Goal: Task Accomplishment & Management: Complete application form

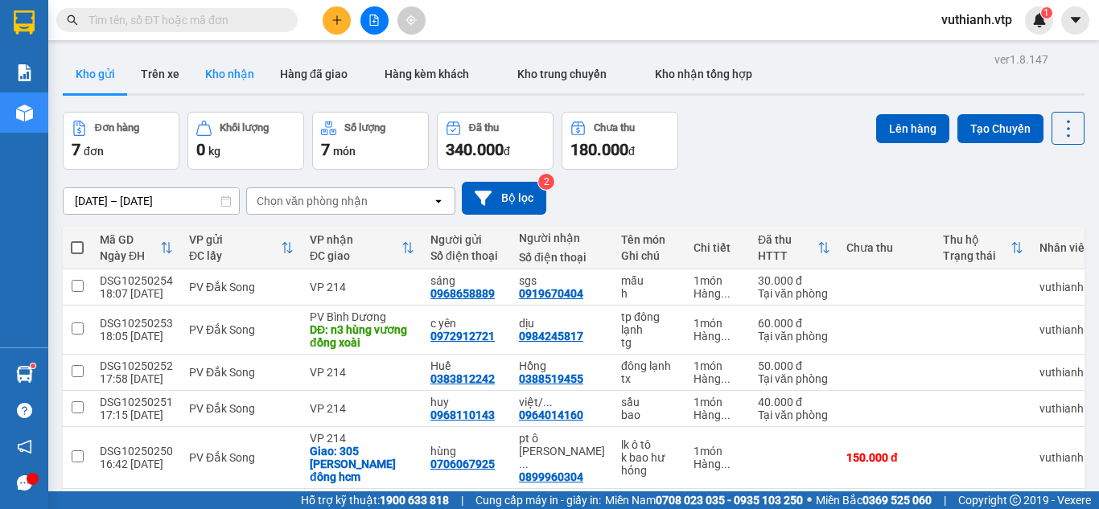
click at [195, 82] on button "Kho nhận" at bounding box center [229, 74] width 75 height 39
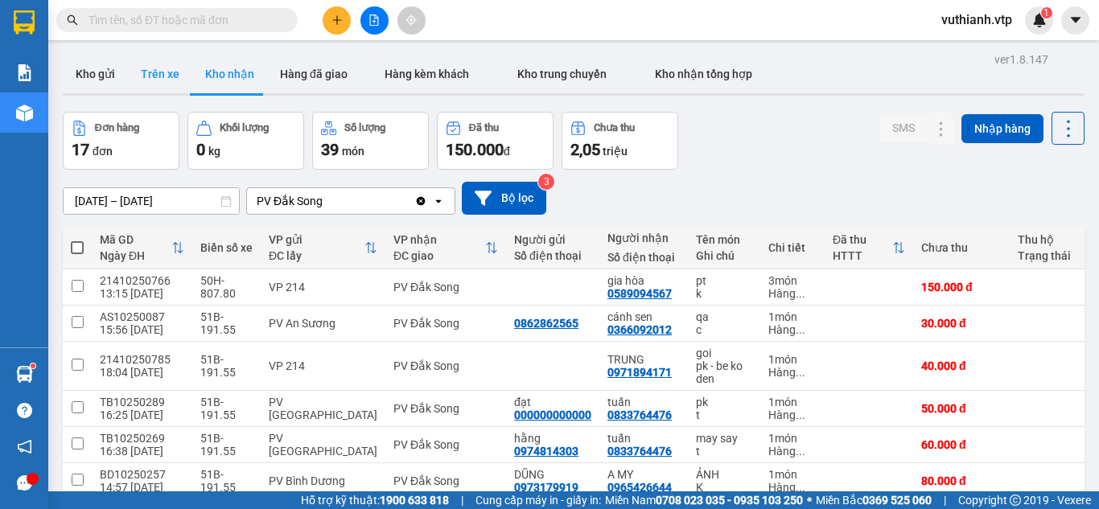
click at [163, 74] on button "Trên xe" at bounding box center [160, 74] width 64 height 39
type input "[DATE] – [DATE]"
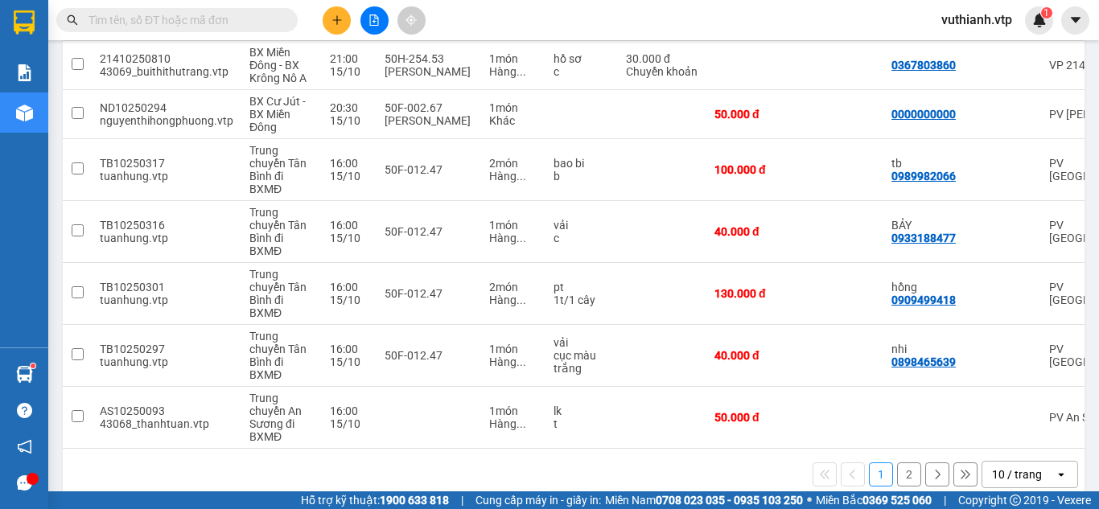
scroll to position [406, 0]
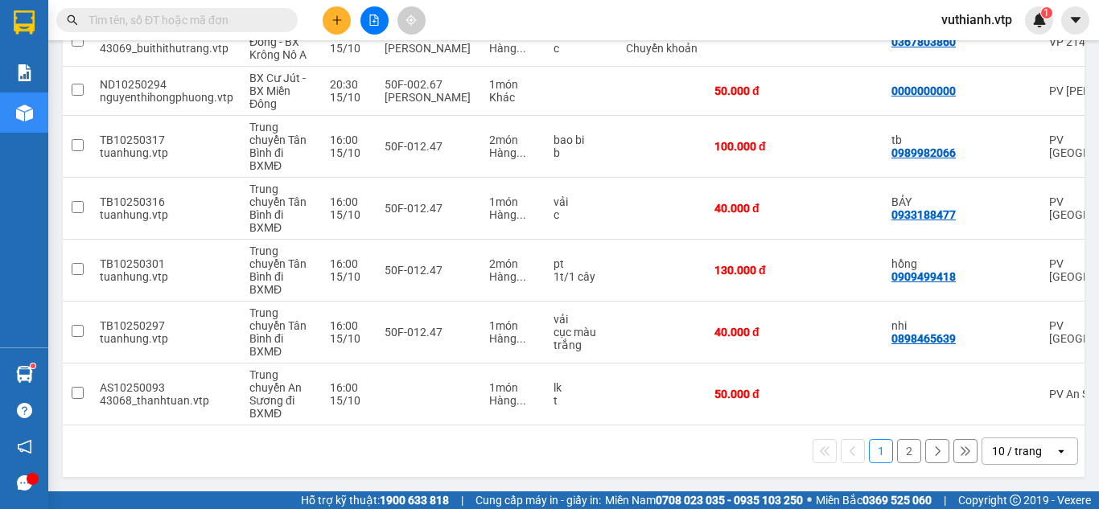
click at [901, 455] on button "2" at bounding box center [909, 451] width 24 height 24
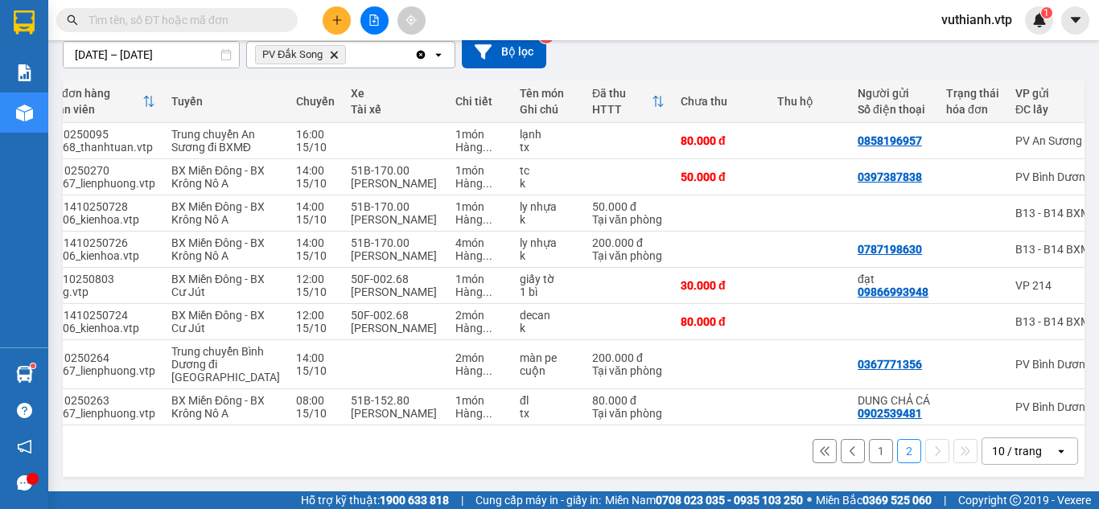
scroll to position [0, 0]
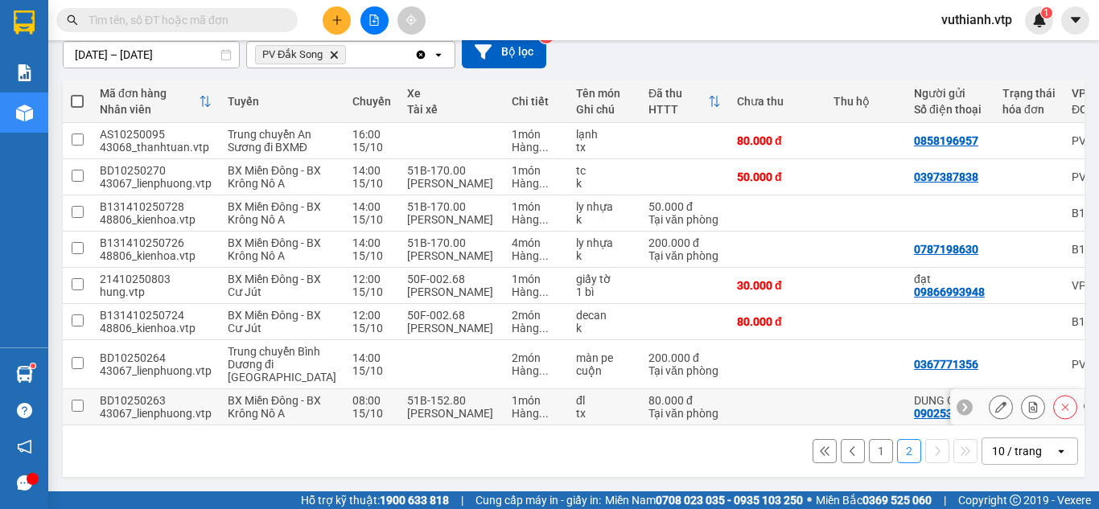
click at [439, 419] on div "[PERSON_NAME]" at bounding box center [451, 413] width 89 height 13
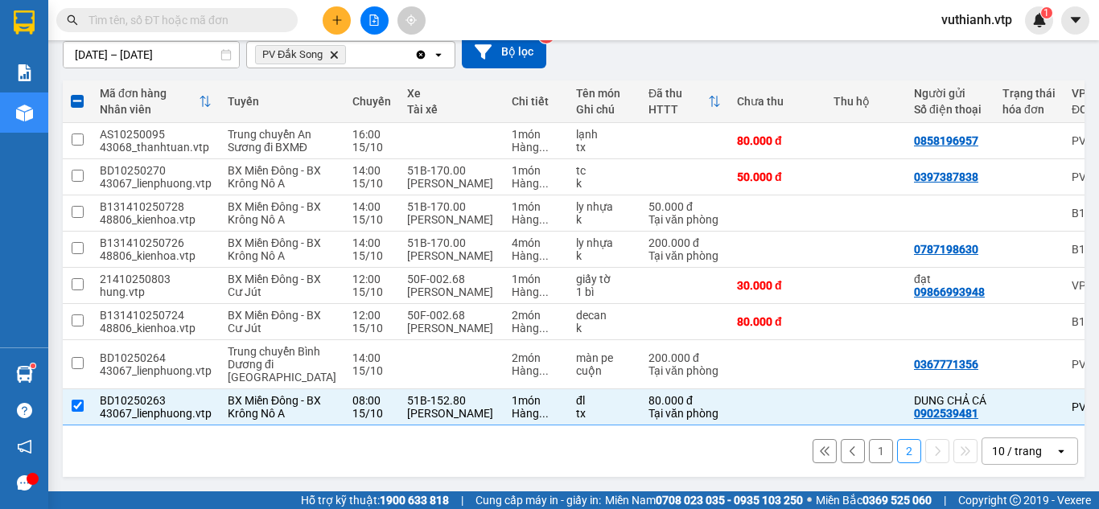
scroll to position [269, 0]
drag, startPoint x: 790, startPoint y: 426, endPoint x: 1016, endPoint y: 452, distance: 227.6
click at [1016, 452] on div "1 2 10 / trang open" at bounding box center [574, 452] width 1022 height 52
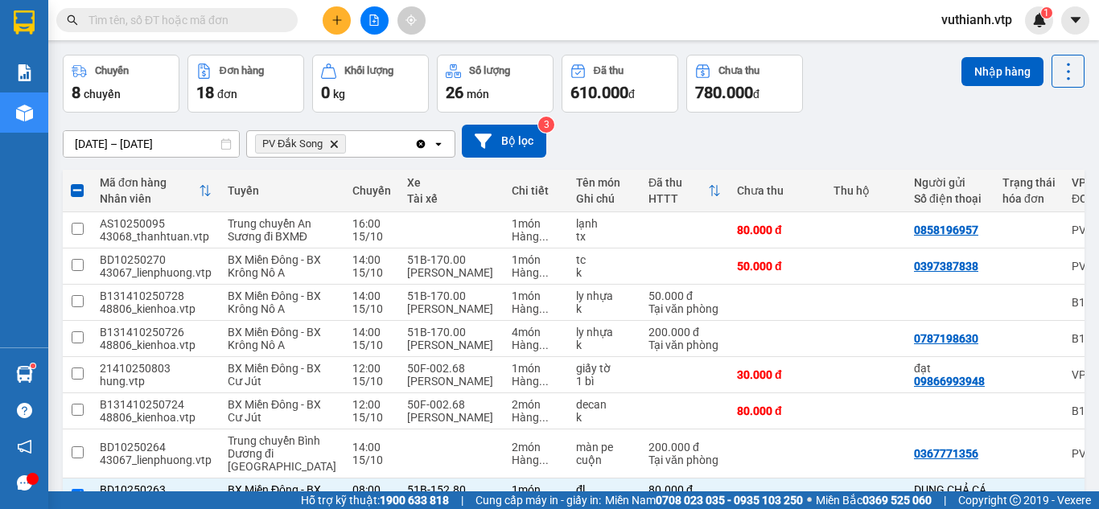
scroll to position [0, 0]
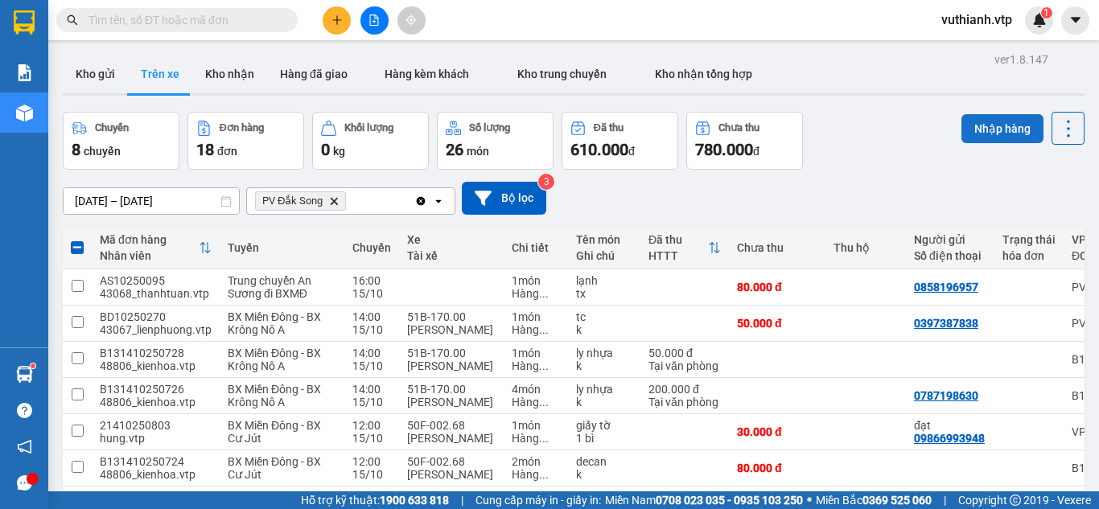
click at [979, 132] on button "Nhập hàng" at bounding box center [1003, 128] width 82 height 29
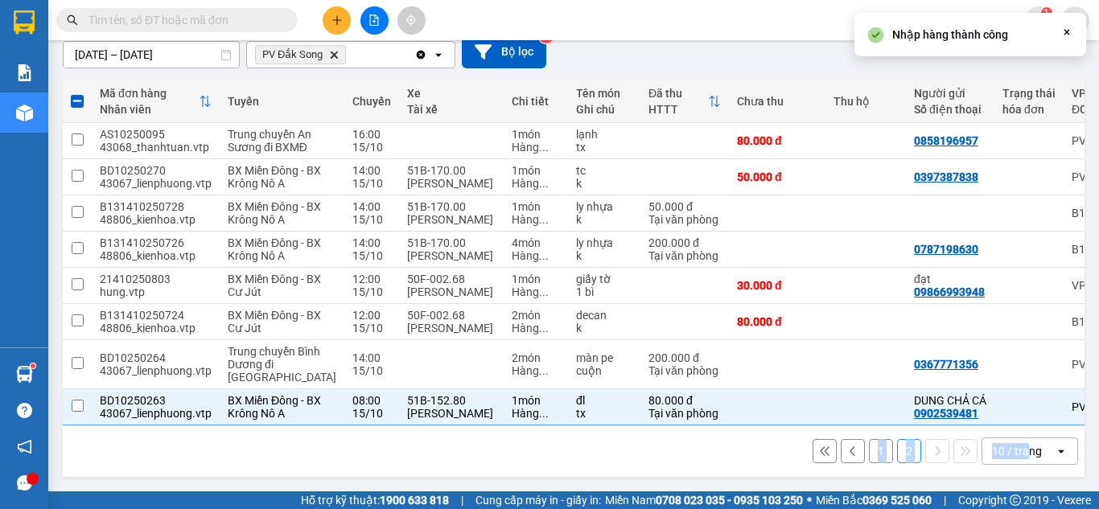
checkbox input "false"
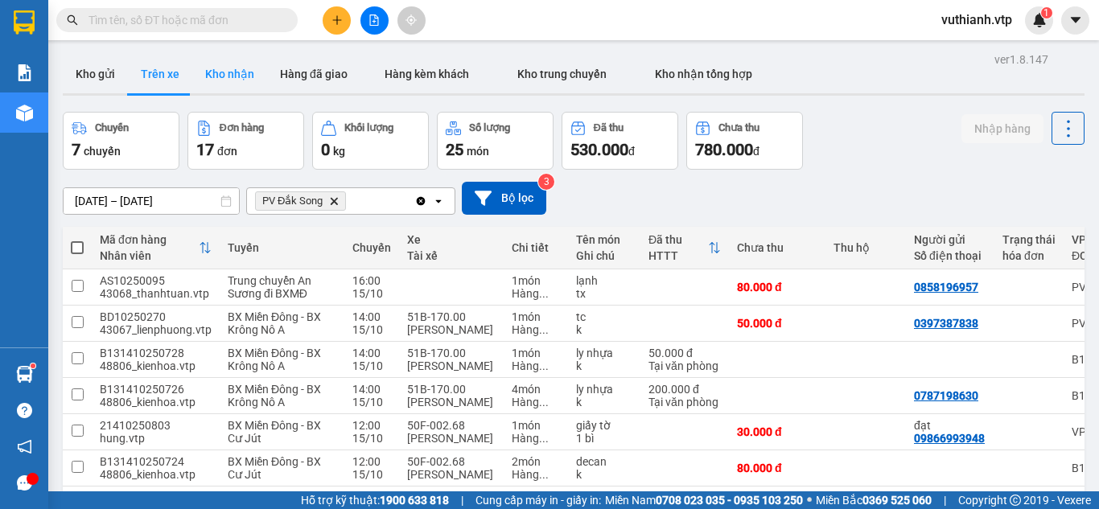
click at [241, 77] on button "Kho nhận" at bounding box center [229, 74] width 75 height 39
type input "[DATE] – [DATE]"
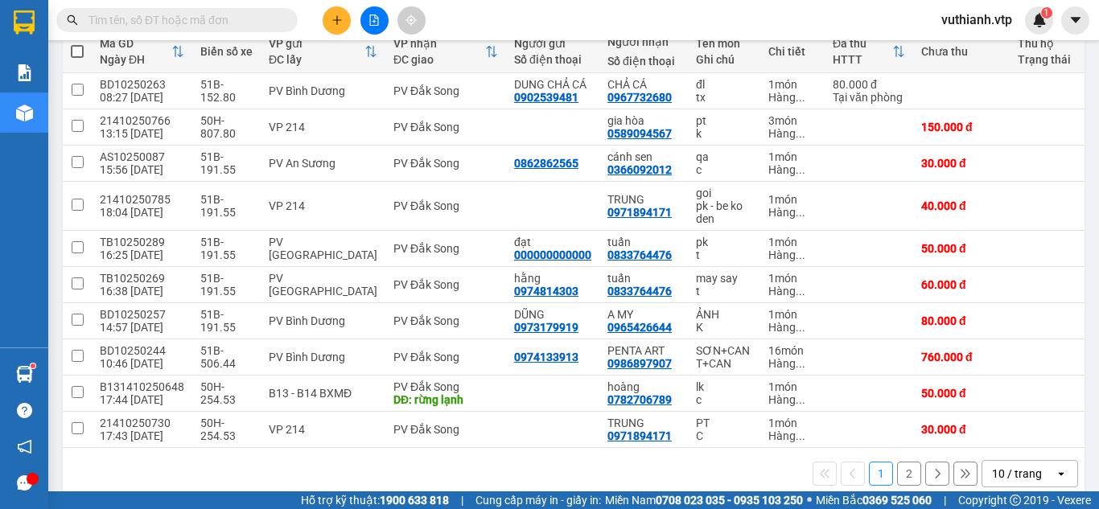
scroll to position [225, 0]
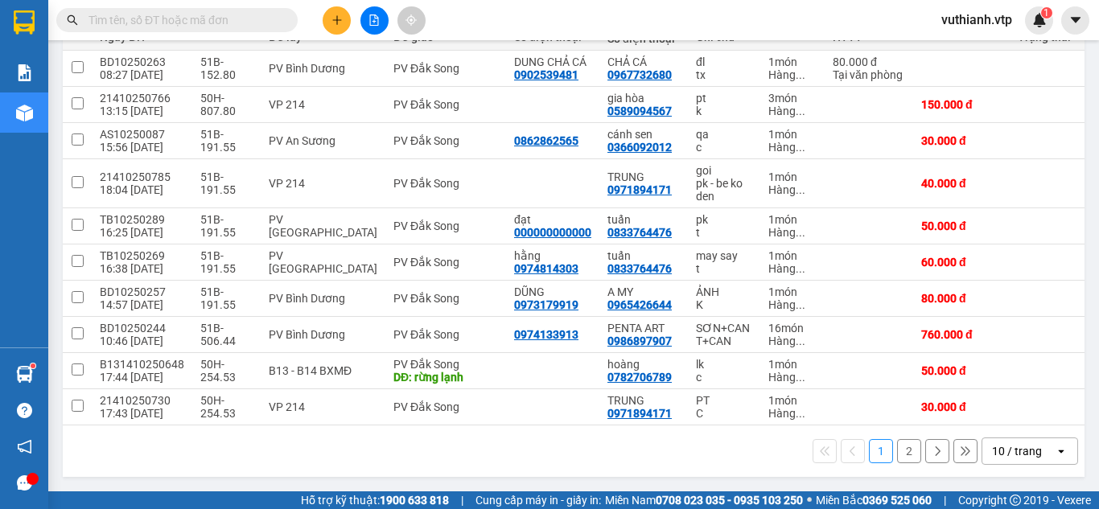
click at [903, 454] on button "2" at bounding box center [909, 451] width 24 height 24
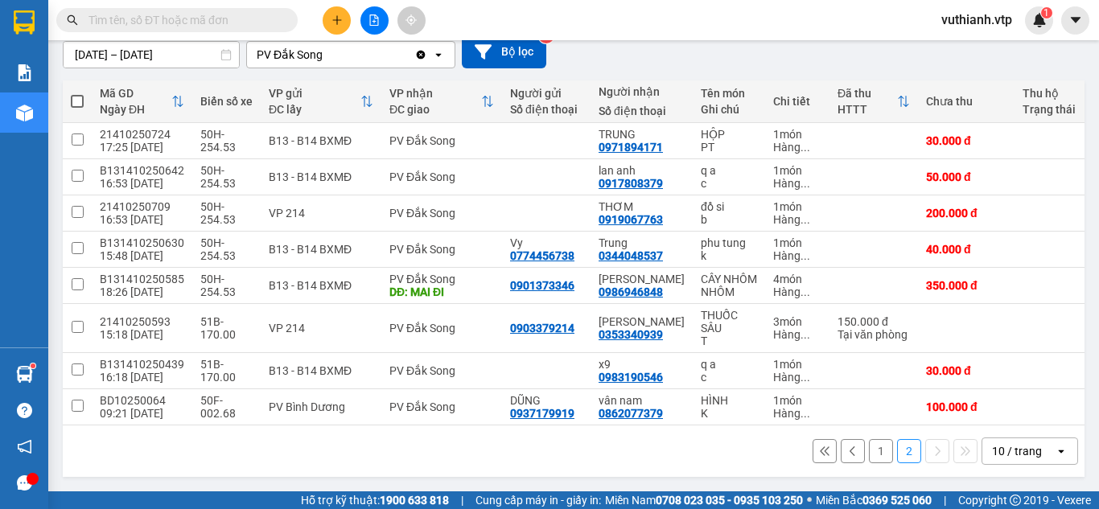
click at [869, 453] on button "1" at bounding box center [881, 451] width 24 height 24
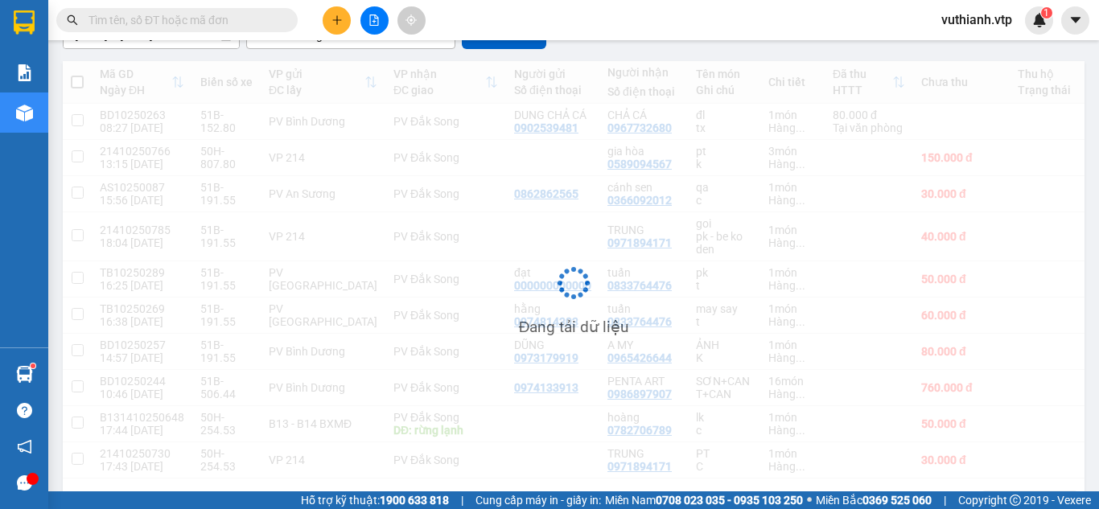
scroll to position [166, 0]
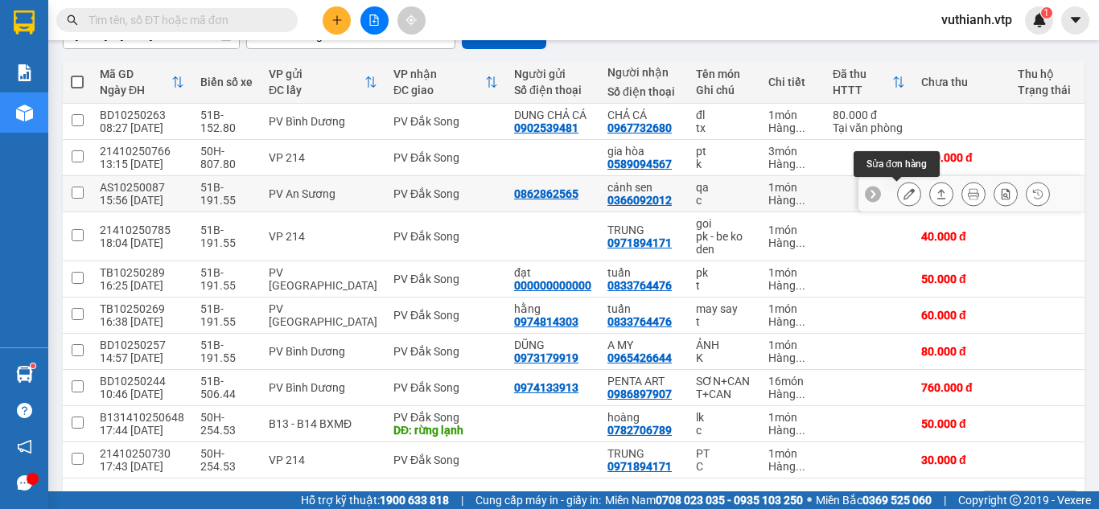
click at [904, 192] on icon at bounding box center [909, 193] width 11 height 11
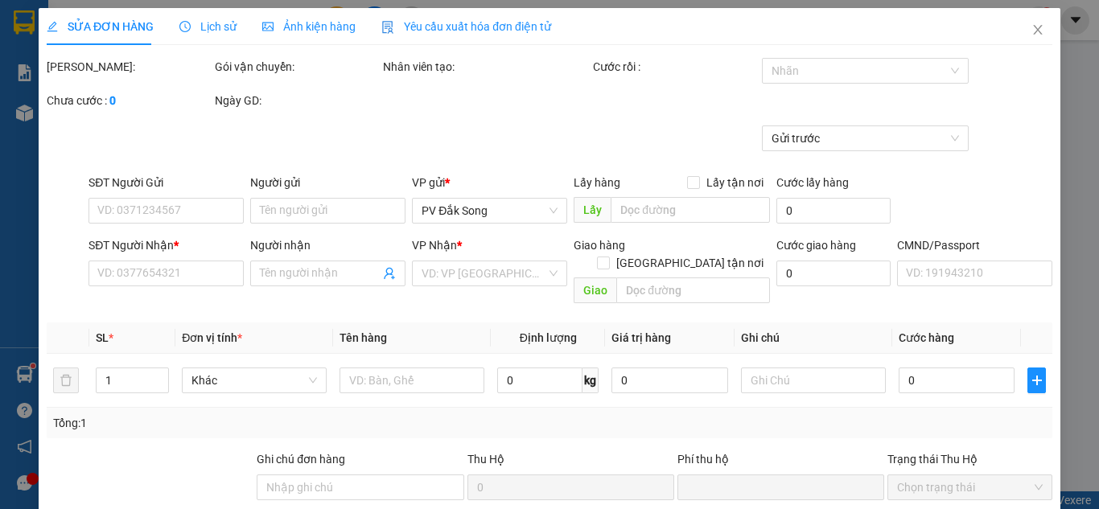
type input "0862862565"
type input "0366092012"
type input "cánh sen"
type input "0"
type input "30.000"
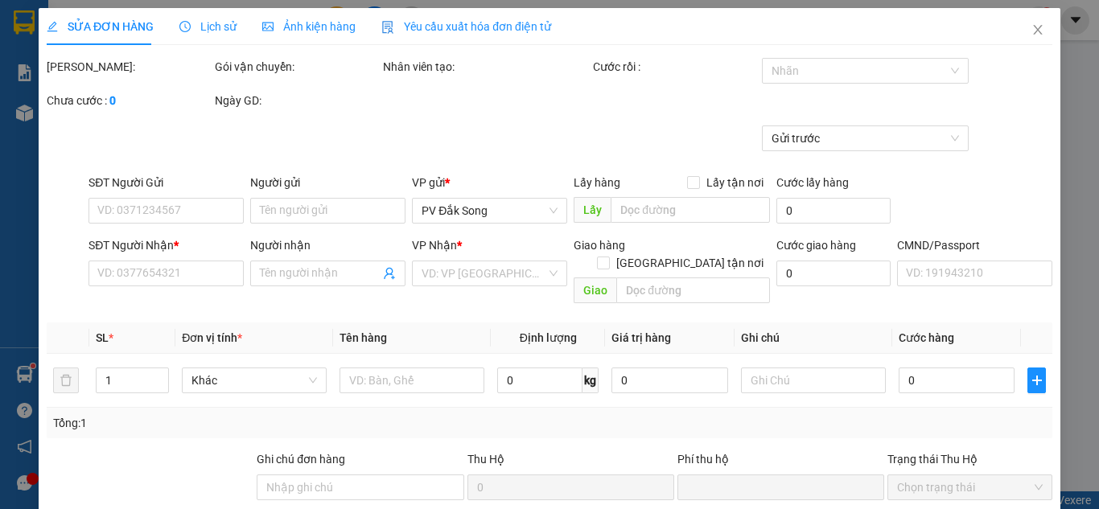
type input "30.000"
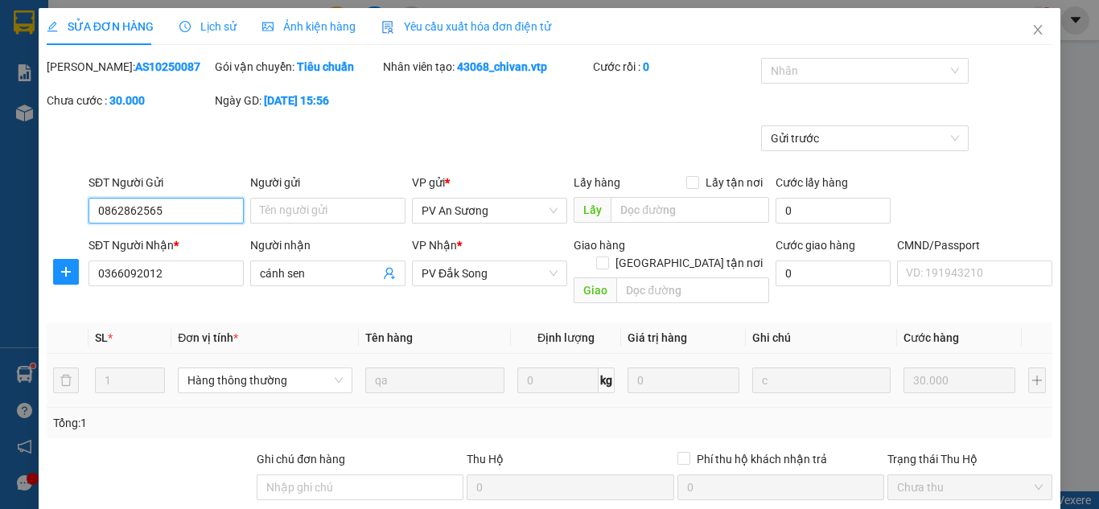
type input "1.500"
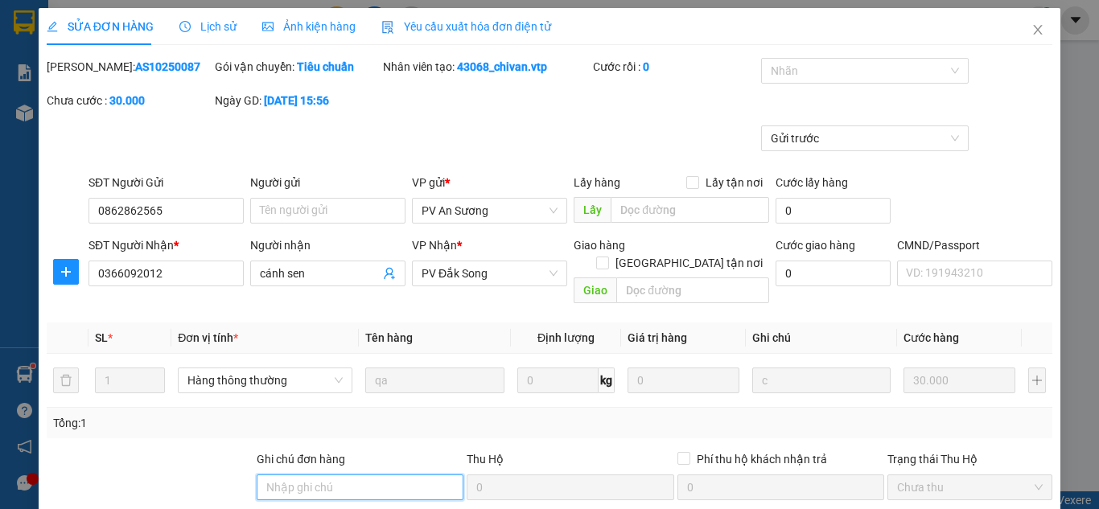
click at [374, 475] on input "Ghi chú đơn hàng" at bounding box center [360, 488] width 207 height 26
type input "30k tk6868 19h8p [DATE]"
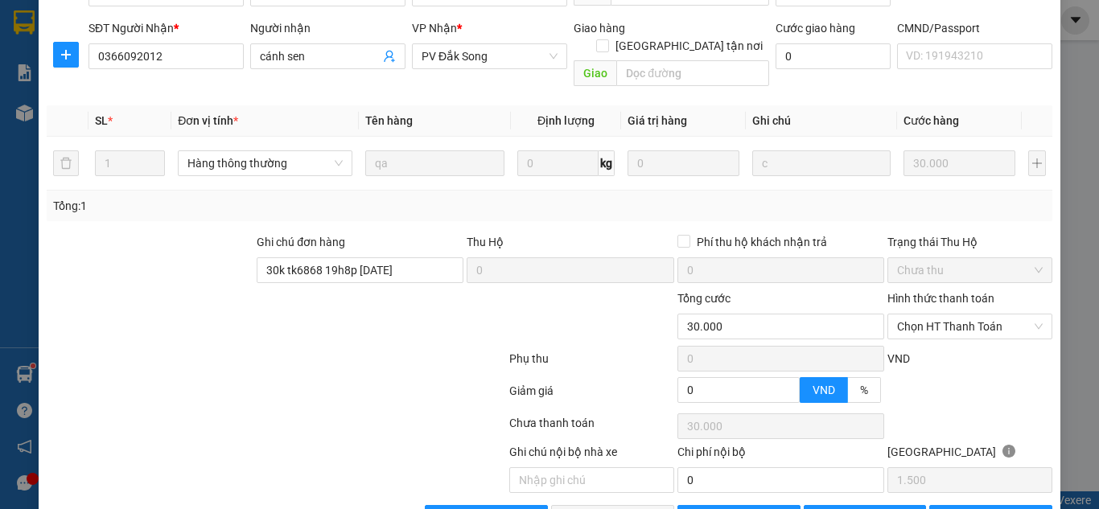
scroll to position [253, 0]
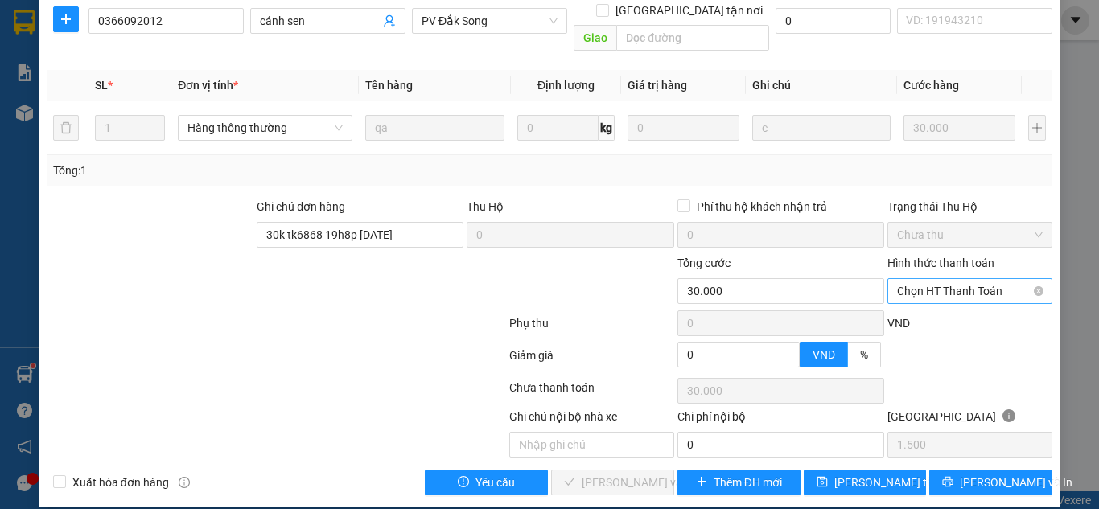
click at [971, 279] on span "Chọn HT Thanh Toán" at bounding box center [970, 291] width 146 height 24
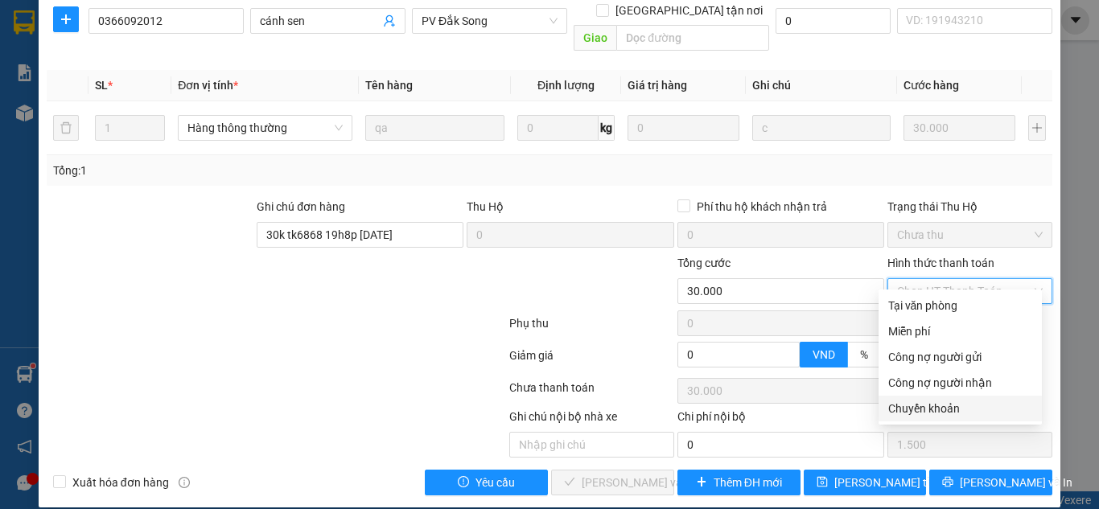
click at [901, 404] on div "Chuyển khoản" at bounding box center [961, 409] width 144 height 18
type input "0"
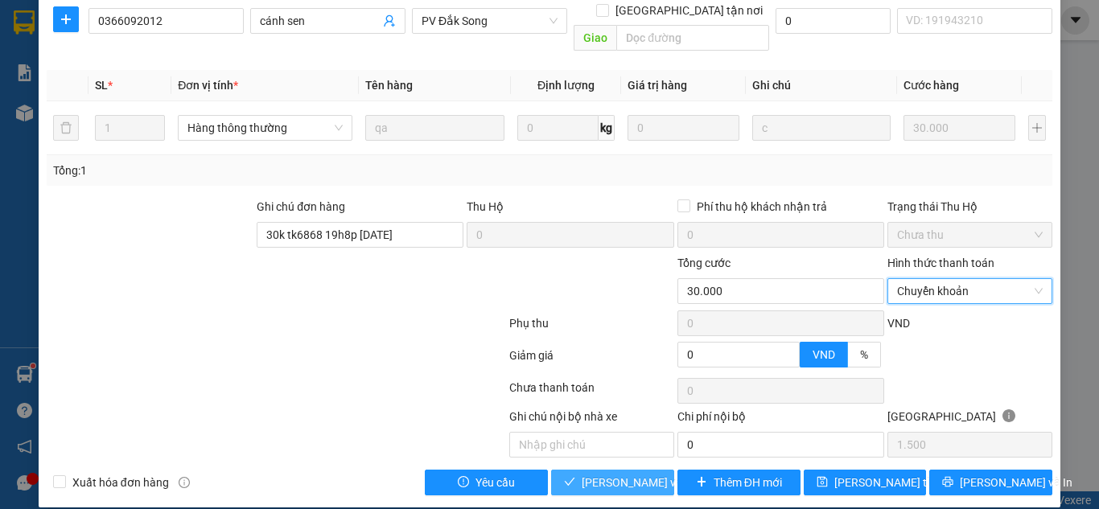
click at [616, 474] on span "[PERSON_NAME] và Giao hàng" at bounding box center [659, 483] width 155 height 18
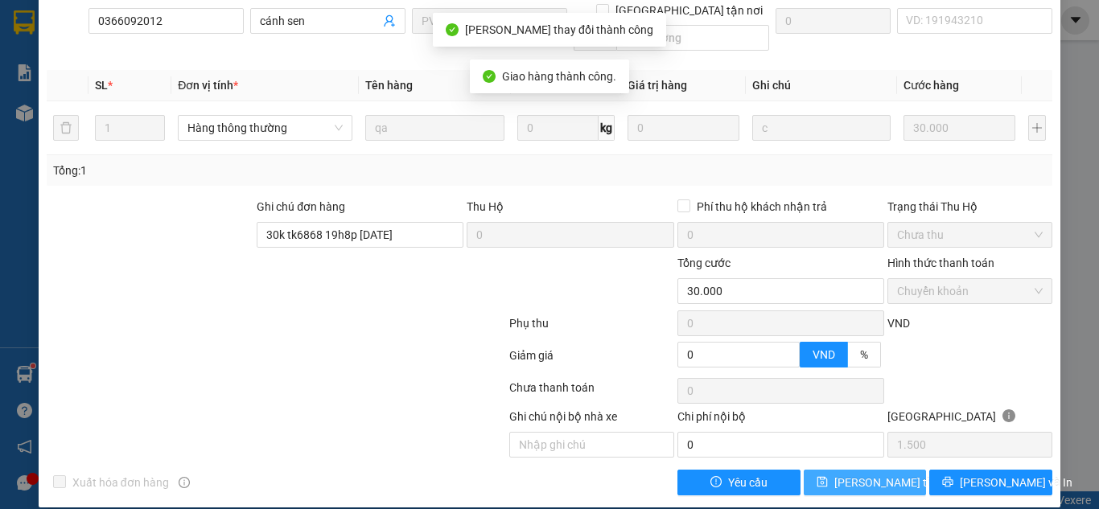
click at [867, 474] on span "[PERSON_NAME] thay đổi" at bounding box center [899, 483] width 129 height 18
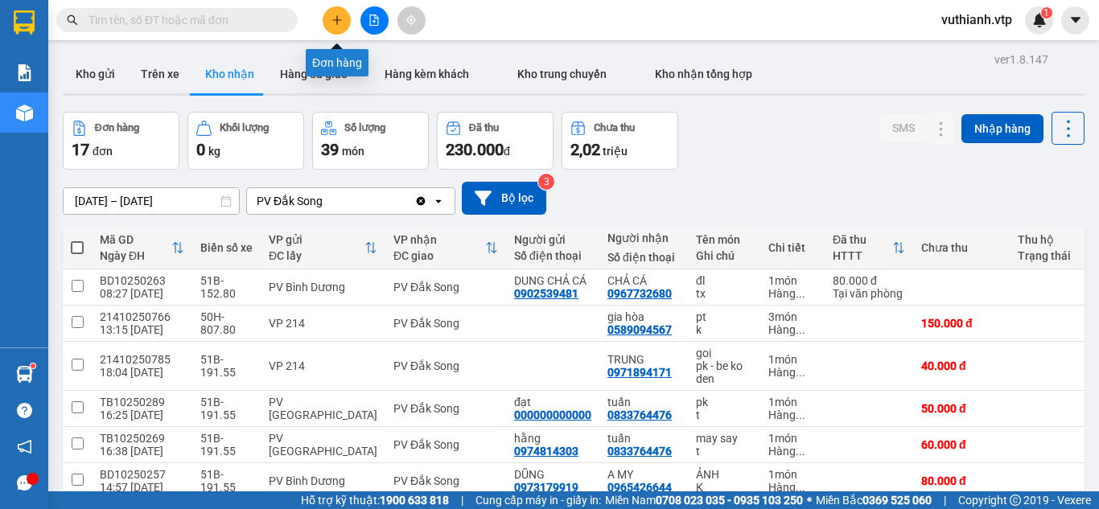
click at [337, 27] on button at bounding box center [337, 20] width 28 height 28
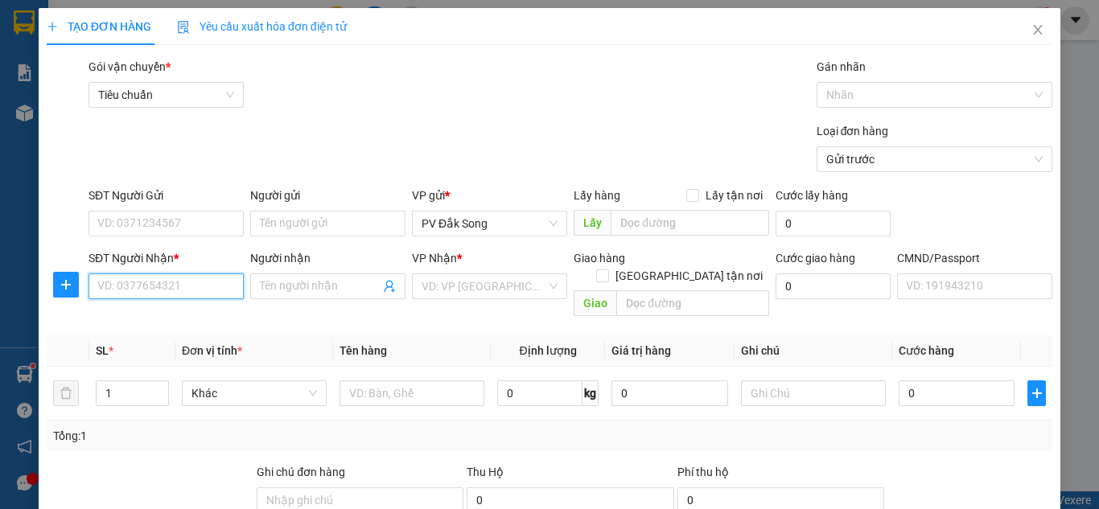
click at [180, 290] on input "SĐT Người Nhận *" at bounding box center [166, 287] width 155 height 26
type input "0977433486"
click at [340, 290] on input "Người nhận" at bounding box center [320, 287] width 120 height 18
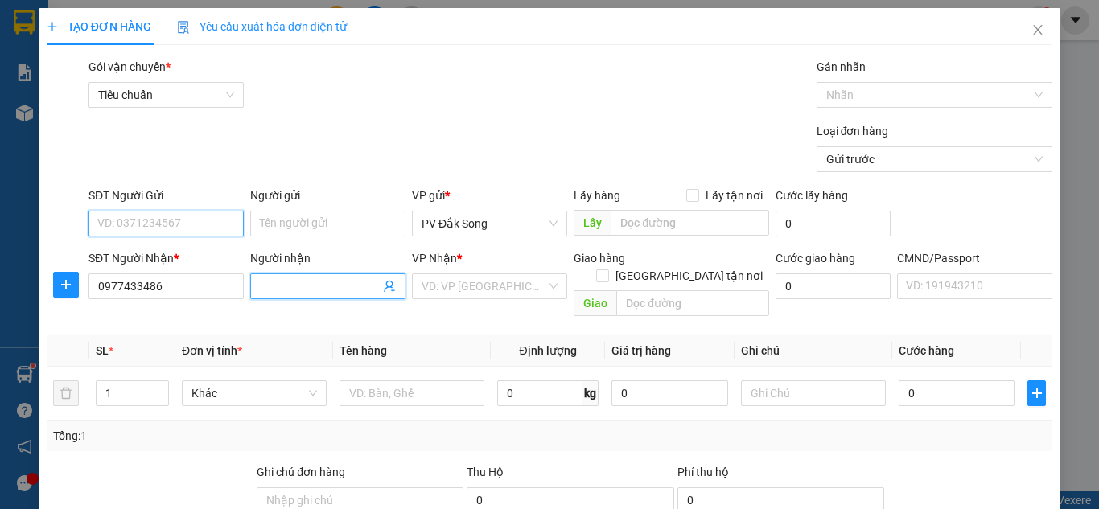
click at [168, 221] on input "SĐT Người Gửi" at bounding box center [166, 224] width 155 height 26
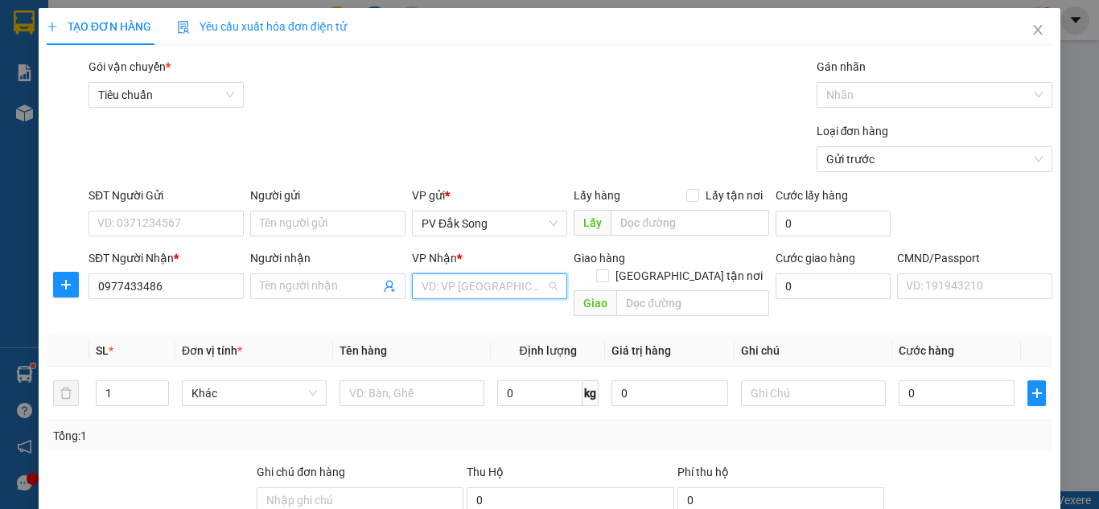
click at [510, 280] on input "search" at bounding box center [484, 286] width 125 height 24
type input "21"
click at [490, 311] on div "VP 214" at bounding box center [485, 319] width 134 height 18
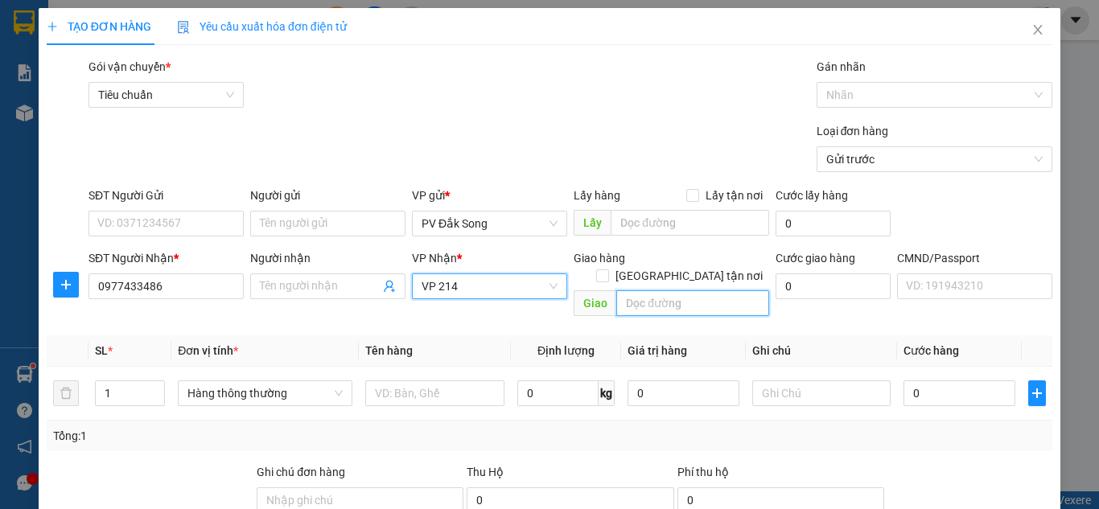
click at [645, 291] on input "text" at bounding box center [693, 304] width 153 height 26
type input "n4 đồng xoài"
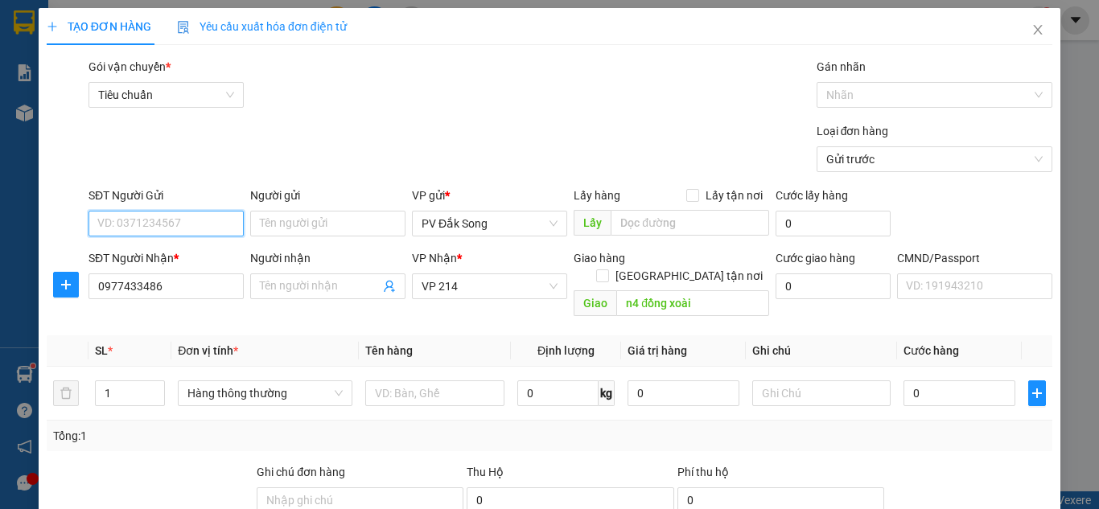
click at [193, 231] on input "SĐT Người Gửi" at bounding box center [166, 224] width 155 height 26
click at [192, 225] on input "SĐT Người Gửi" at bounding box center [166, 224] width 155 height 26
click at [287, 289] on input "Người nhận" at bounding box center [320, 287] width 120 height 18
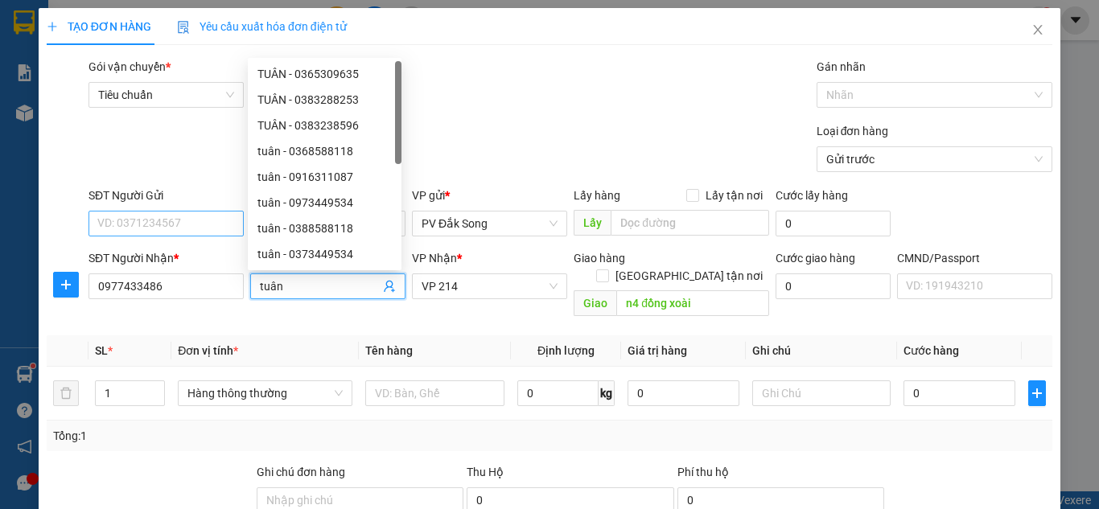
type input "tuân"
click at [195, 221] on input "SĐT Người Gửi" at bounding box center [166, 224] width 155 height 26
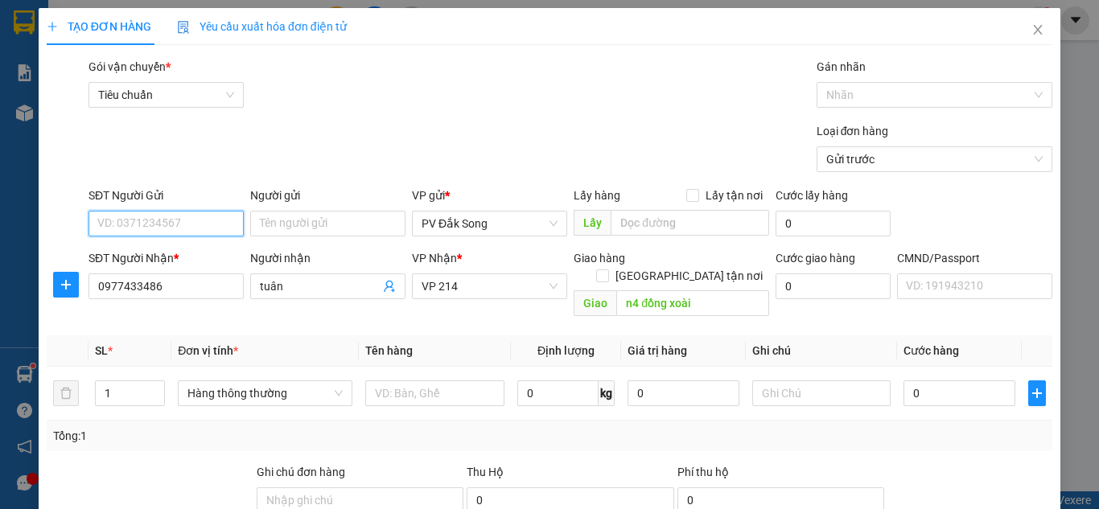
click at [191, 223] on input "SĐT Người Gửi" at bounding box center [166, 224] width 155 height 26
type input "0816866785"
click at [267, 222] on input "Người gửi" at bounding box center [327, 224] width 155 height 26
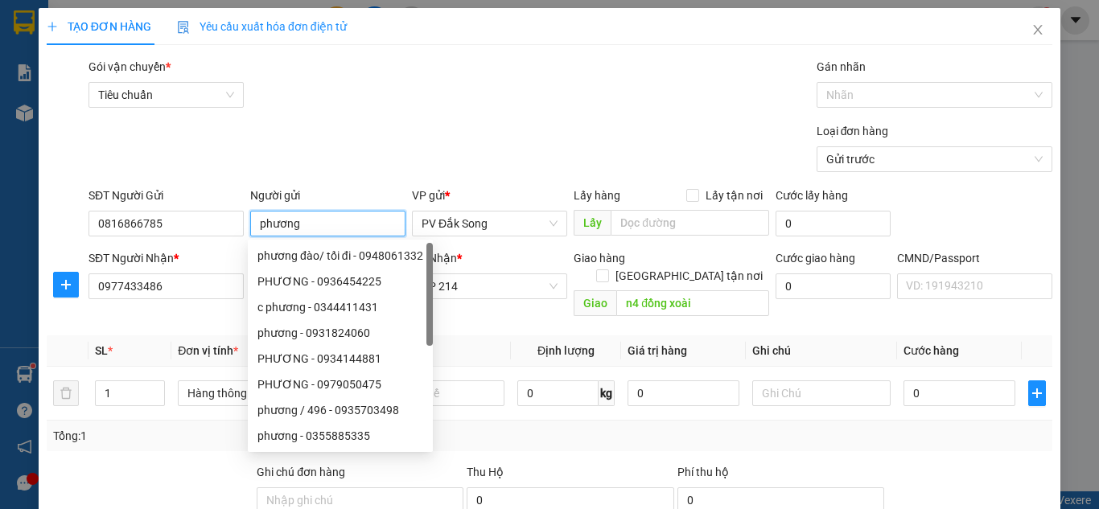
type input "phương"
click at [349, 130] on div "Loại đơn hàng Gửi trước" at bounding box center [570, 150] width 971 height 56
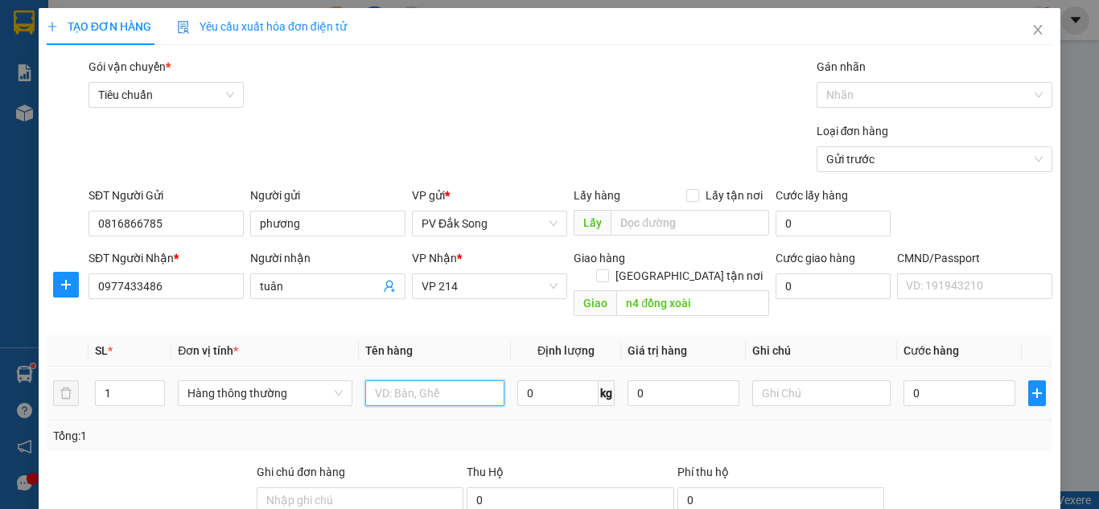
click at [434, 381] on input "text" at bounding box center [434, 394] width 139 height 26
type input "mũi khoan"
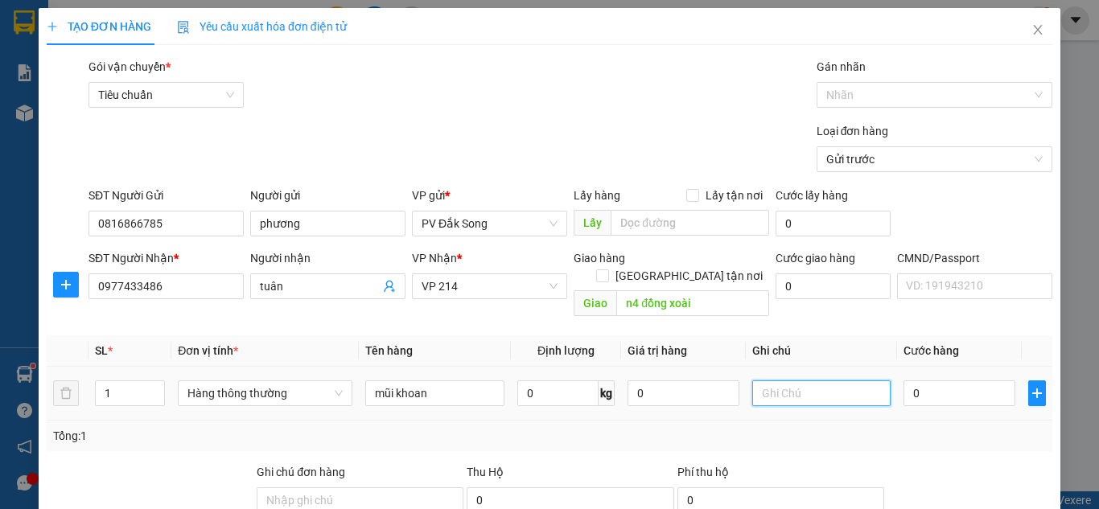
click at [769, 381] on input "text" at bounding box center [822, 394] width 139 height 26
type input "máy"
click at [971, 381] on input "0" at bounding box center [959, 394] width 111 height 26
type input "005"
type input "5"
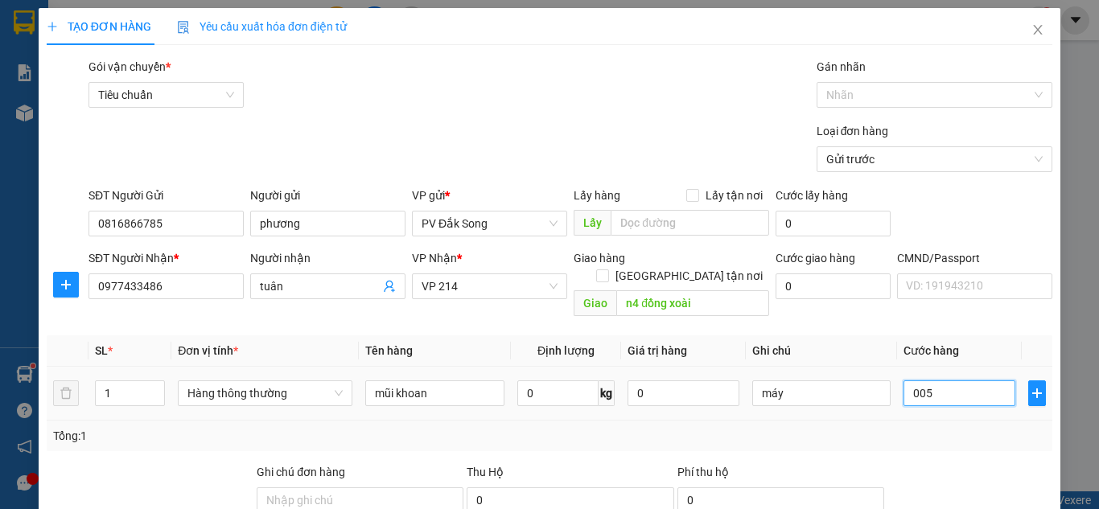
type input "5"
type input "0.050"
type input "50"
type input "00.500"
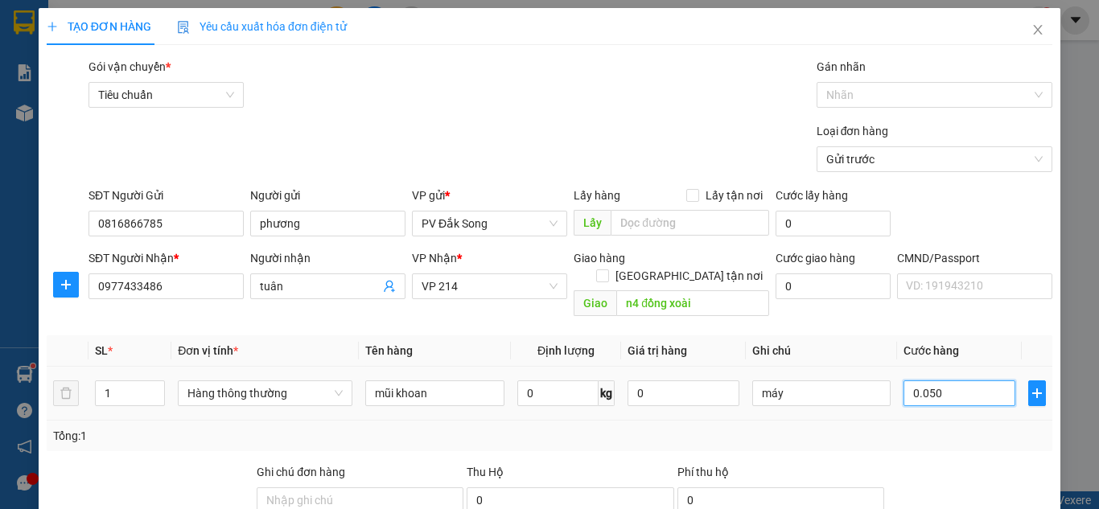
type input "500"
type input "0.005.000"
type input "5.000"
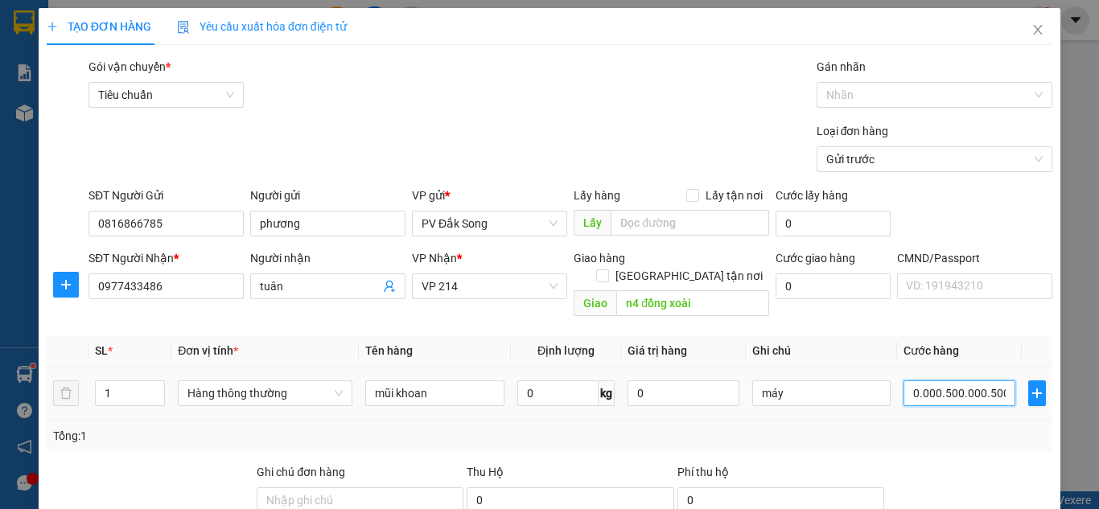
type input "000.050.000.050.000.005.050.505.000.000.000.050.000.000.000.050.050.000.000.000…"
type input "5.000.005.000.000.505e+103"
type input "000.050.000.050.000.005.050.505.000.000.000.050.000.000.000.050.050.000.000.000…"
type input "5.000.005.000.000.505e+106"
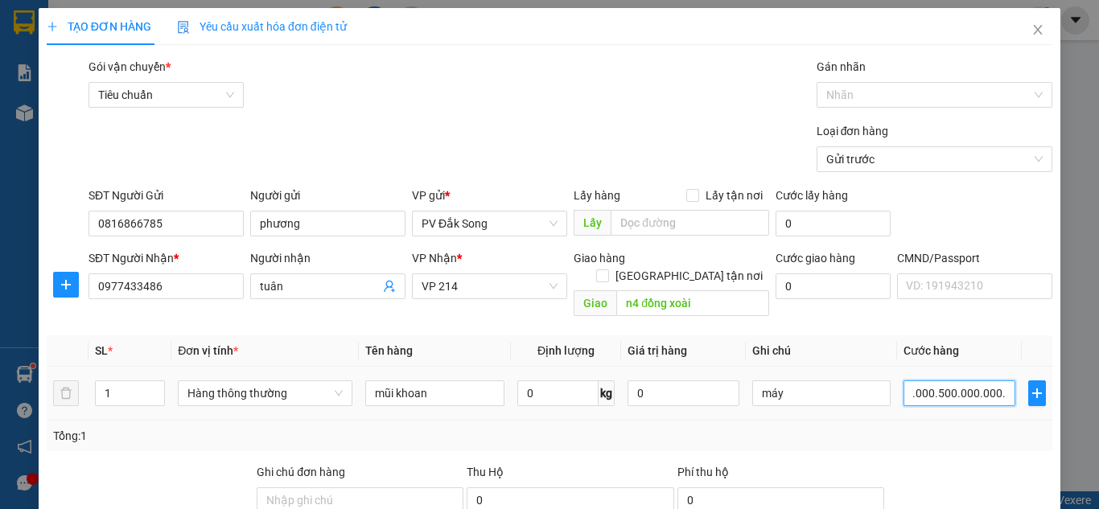
type input "5.000.005.000.000.505e+106"
type input "000.050.000.050.000.005.050.505.000.000.000.050.000.000.000.050.050.000.000.000…"
type input "5.000.005.000.000.505e+154"
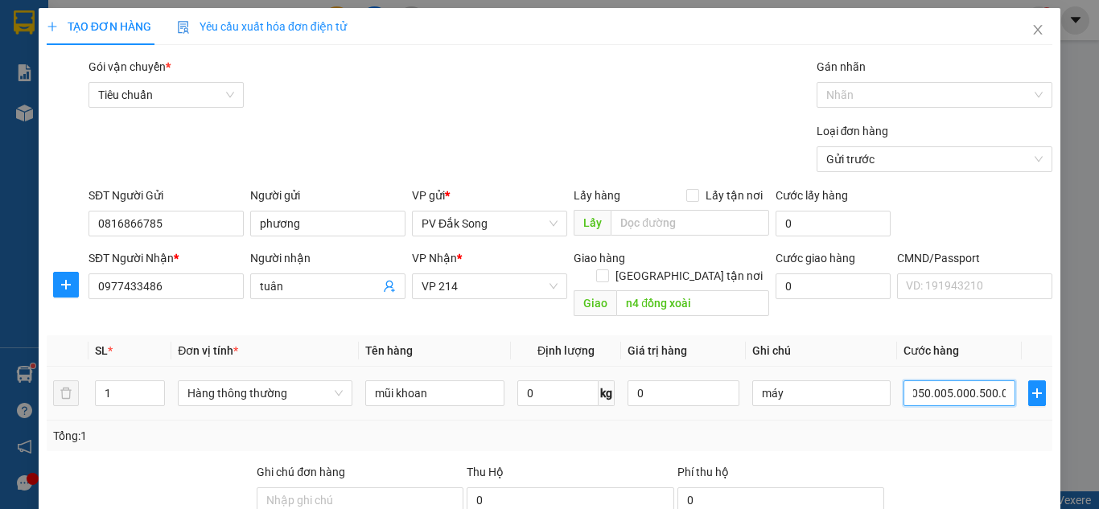
type input "0.000.500.000.500.000.050.505.050.000.000.000.500.000.000.000.500.500.000.000.0…"
type input "5.000.005.000.000.505e+164"
type input "000.050.000.050.000.005.050.505.000.000.000.050.000.000.000.050.050.000.000.000…"
type input "5.000.005.000.000.505e+151"
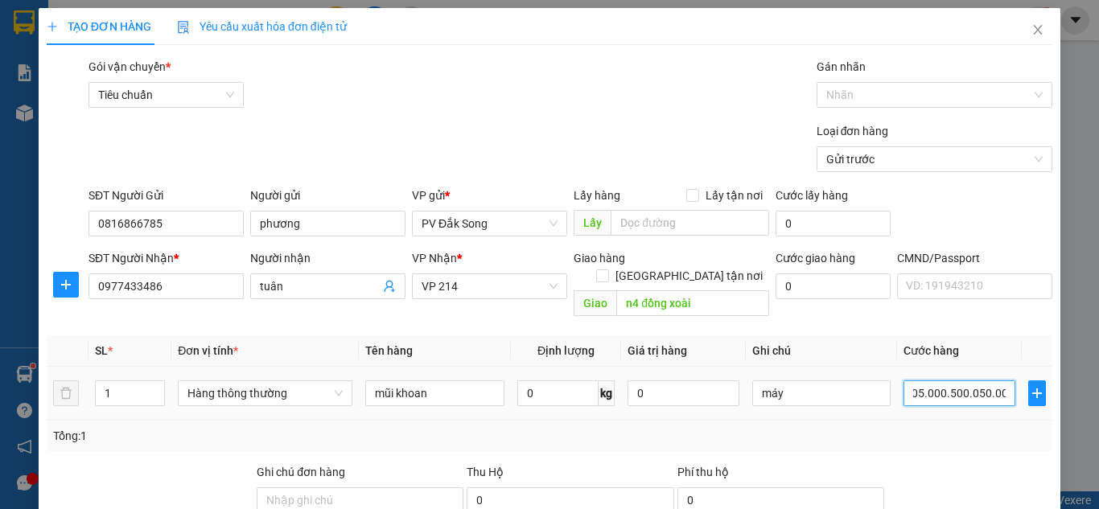
type input "5.000.005.000.000.505e+151"
type input "000.050.000.050.000.005.050.505.000.000.000.050.000.000.000.050.050.000.000.000…"
type input "5.000.005.000.000.505e+142"
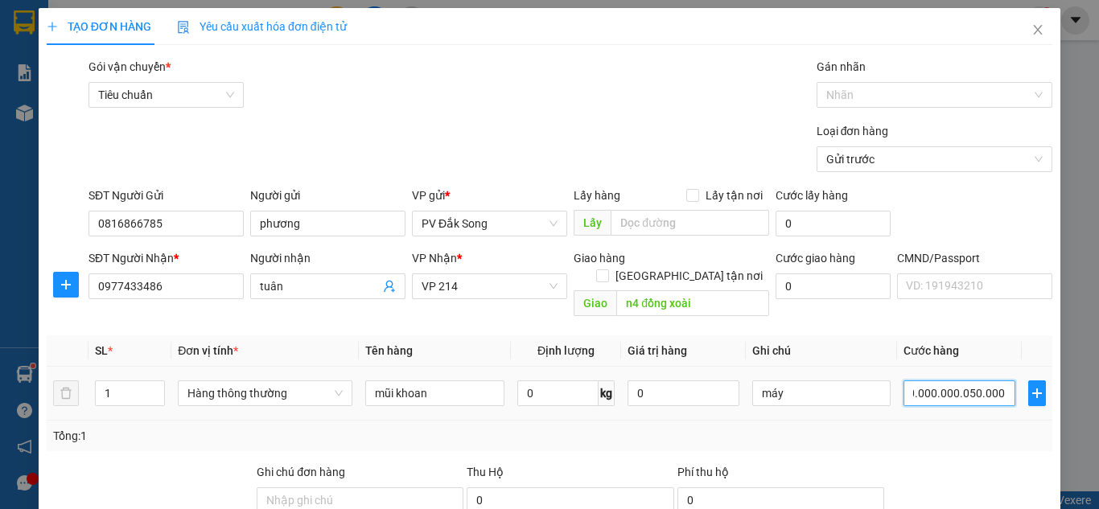
type input "000.050.000.050.000.005.050.505.000.000.000.050.000.000.000.050.050.000.000.000…"
type input "5.000.005.000.000.505e+130"
type input "00.005.000.005.000.000.505.050.500.000.000.005.000.000.000.005.005.000.000.000.…"
type input "5.000.005.000.000.506e+108"
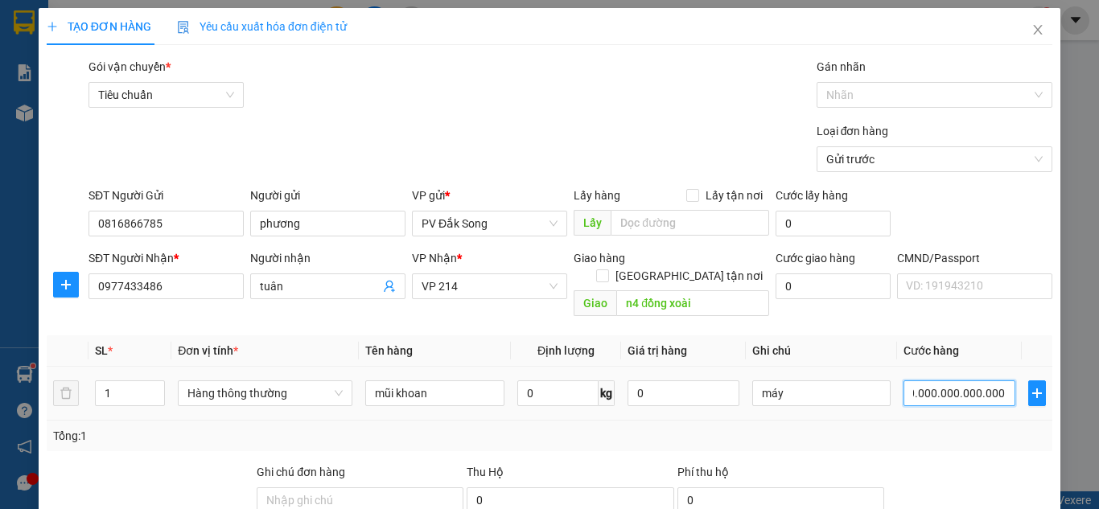
type input "5.000.005.000.000.506e+108"
type input "0.000.500.000.500.000.050.505.050.000.000.000.500.000.000.000.500.500.000.000.0…"
type input "5.000.005.000.000.505e+83"
type input "000.050.000.050.000.005.050.505.000.000.000.050.000.000.000.050.050.000.000.000…"
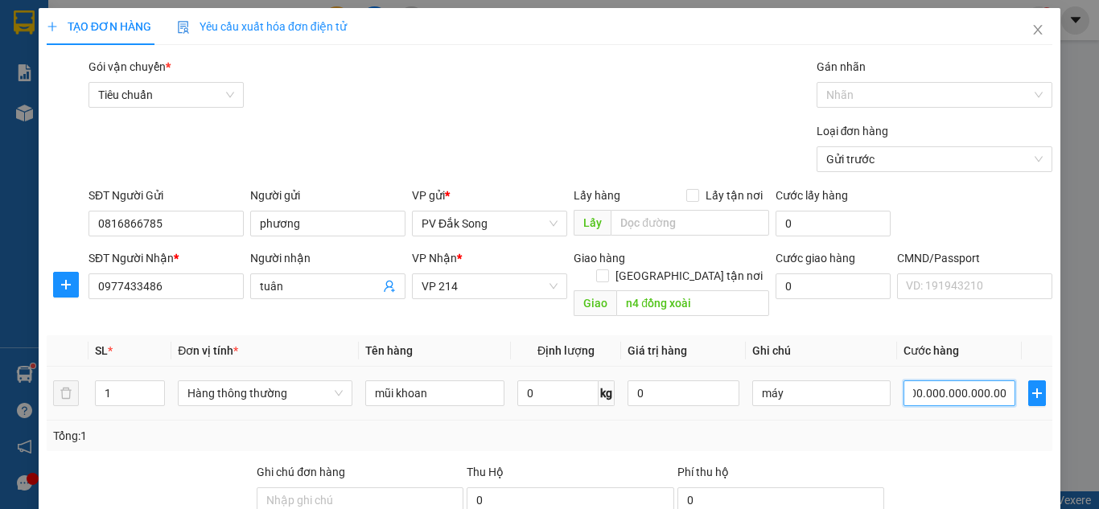
type input "5.000.005.000.000.505e+82"
type input "000.050.000.050.000.005.050.505.000.000.000.050.000.000.000.050.050.000.000.000…"
type input "5.000.005.000.000.505e+67"
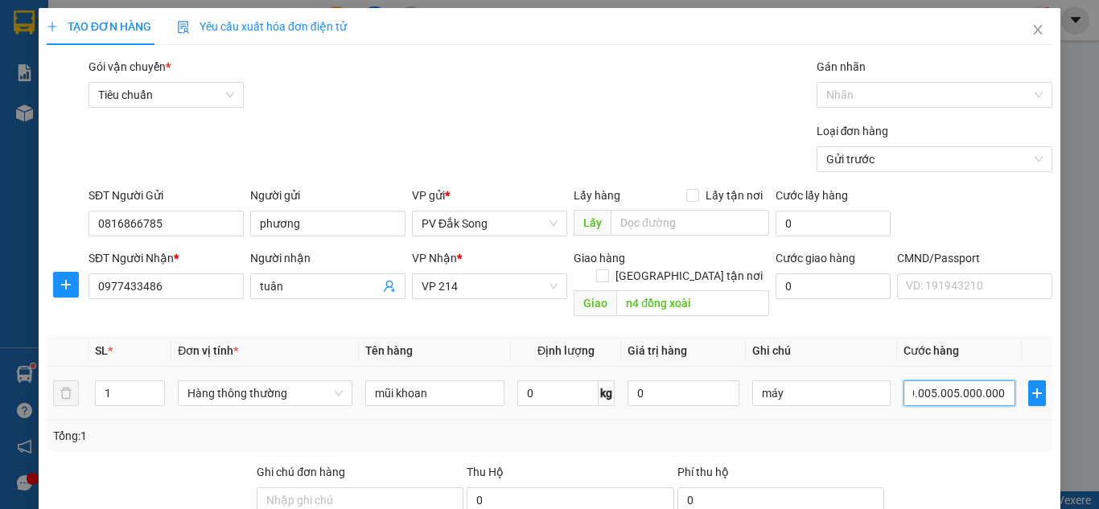
type input "5.000.005.000.000.505e+67"
type input "00.005.000.005.000.000.505.050.500.000.000.005.000.000.000.005.005.000"
type input "5.000.005.000.000.505e+48"
type input "0.000.500.000.500.000.050"
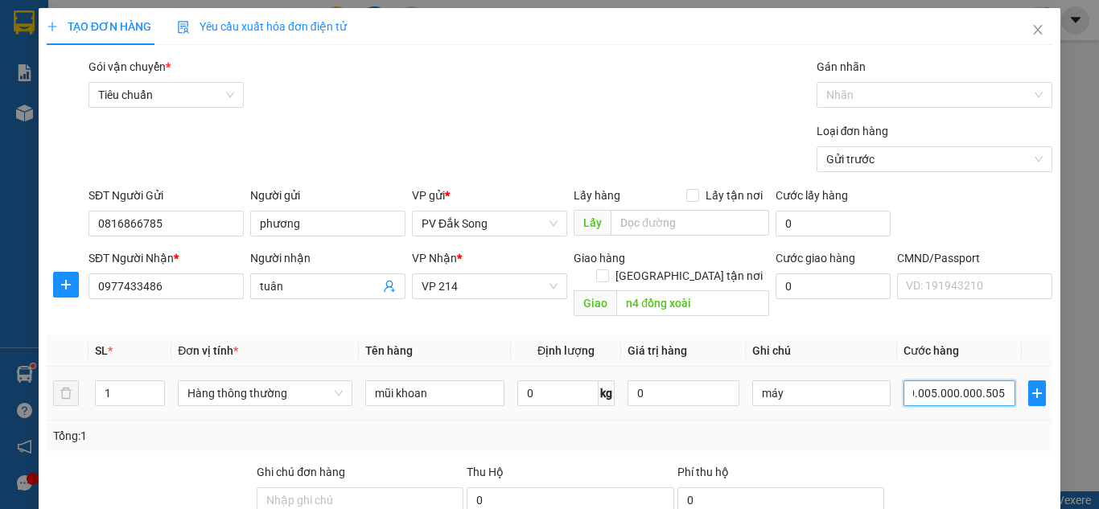
type input "500.000.500.000.050"
type input "05"
type input "5"
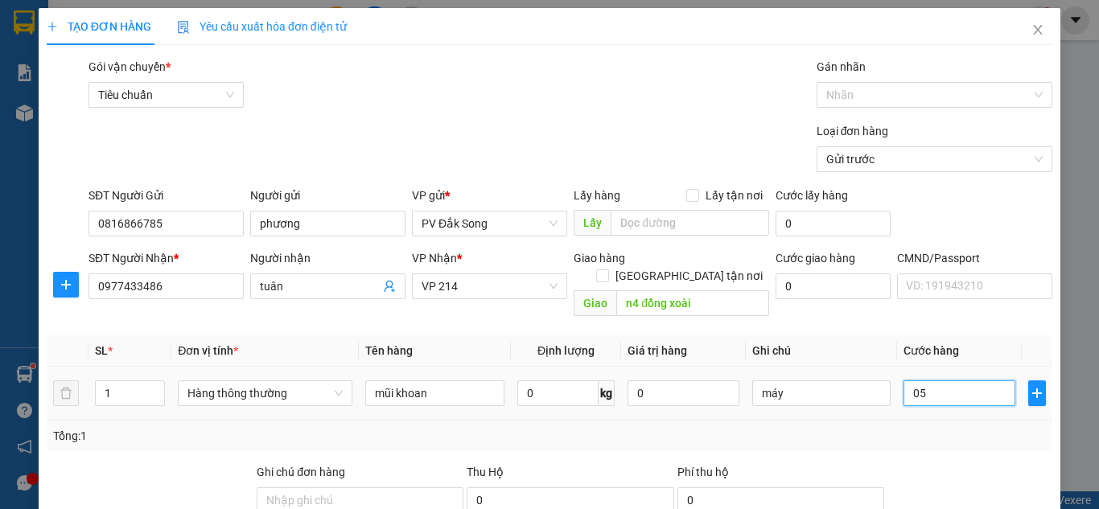
scroll to position [0, 0]
type input "0.500"
type input "500"
type input "05.000"
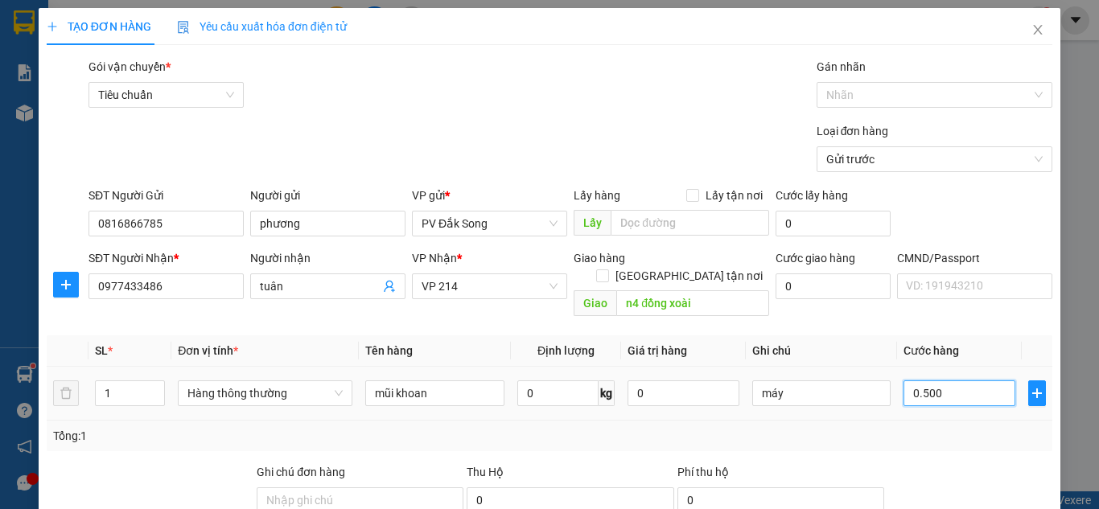
type input "5.000"
type input "0.550.000"
type input "550.000"
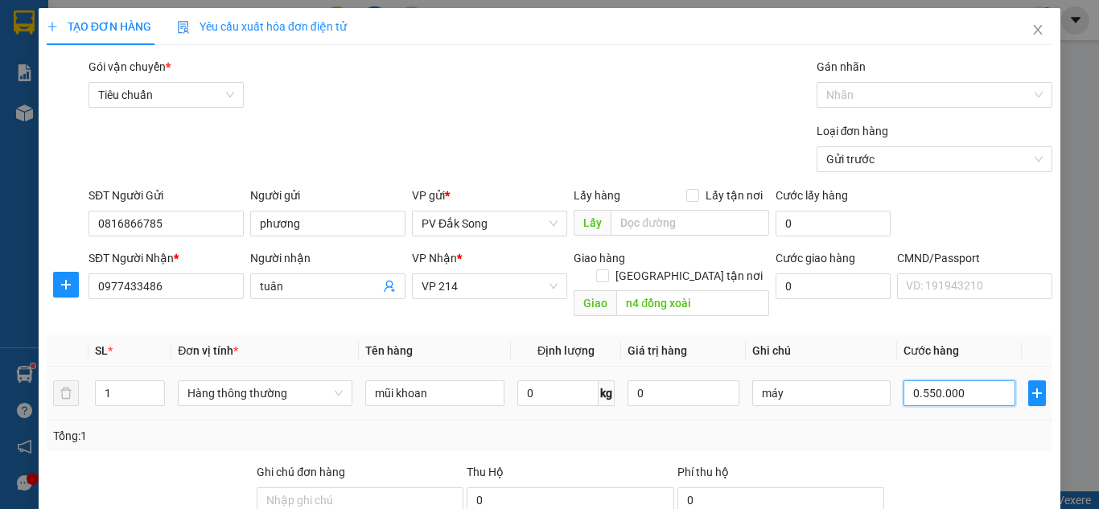
type input "0.555.000"
type input "555.000"
type input "0"
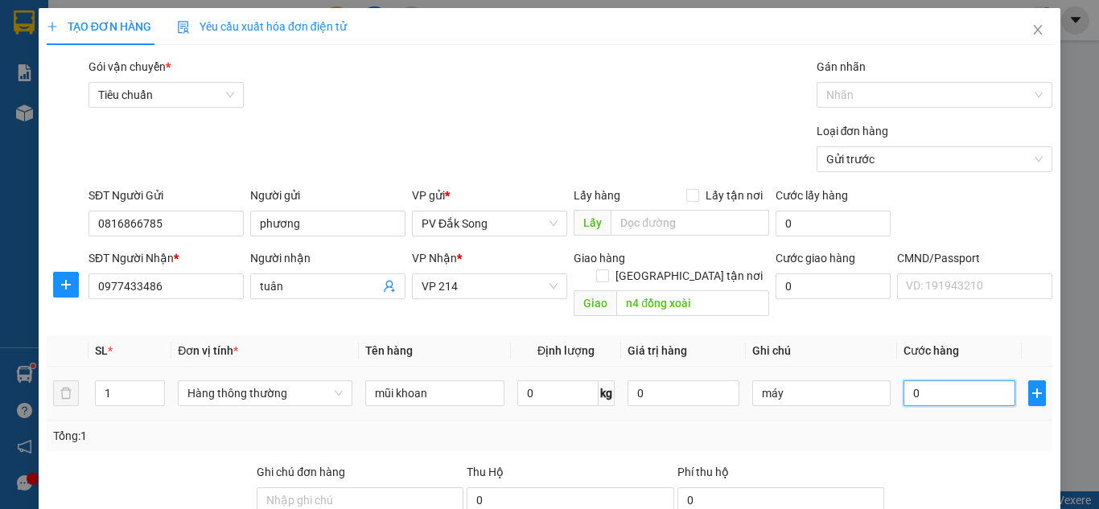
type input "0"
type input "005"
type input "5"
type input "0.050"
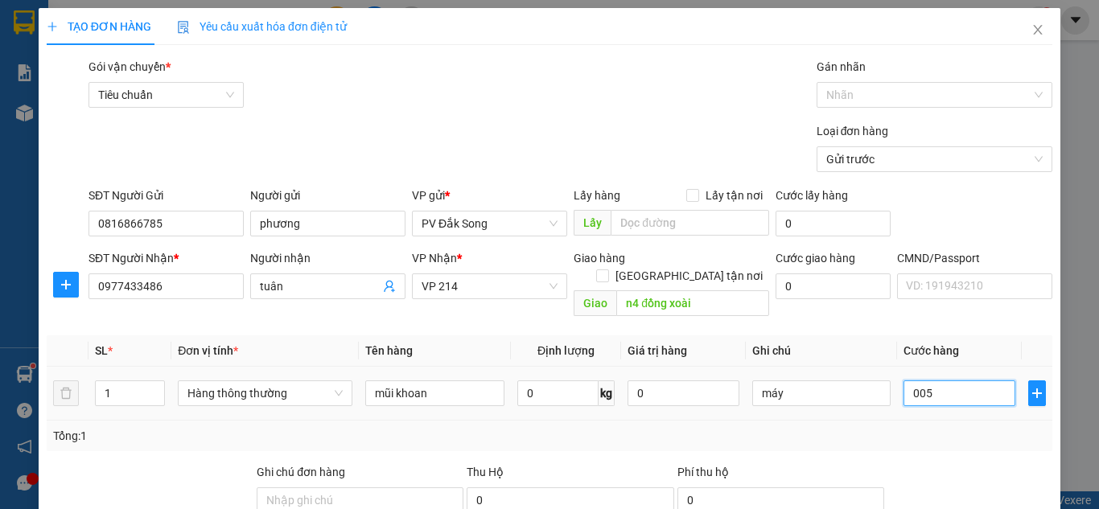
type input "50"
type input "00.500"
type input "500"
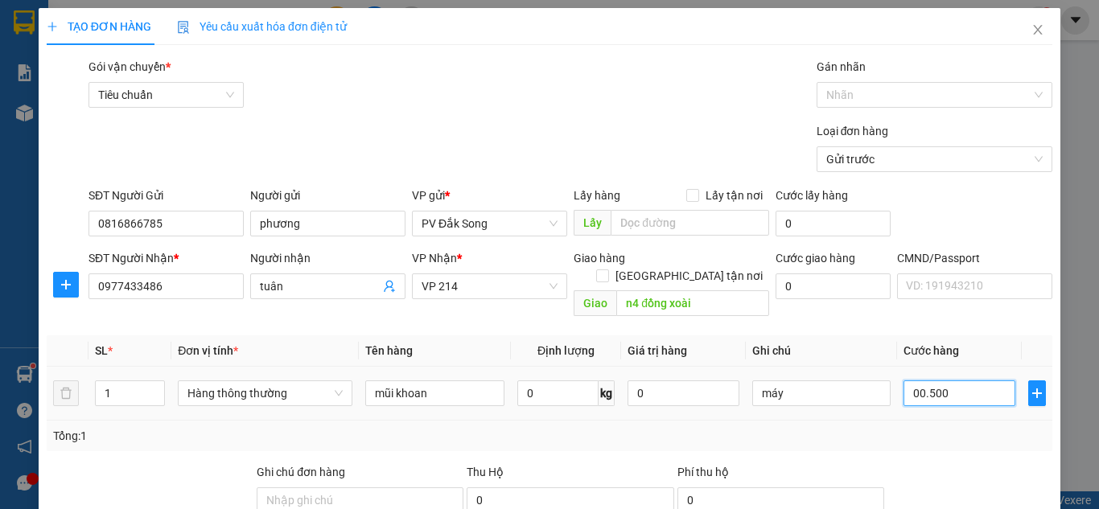
type input "0.005.000"
type input "5.000"
type input "000.050.000"
type input "50.000"
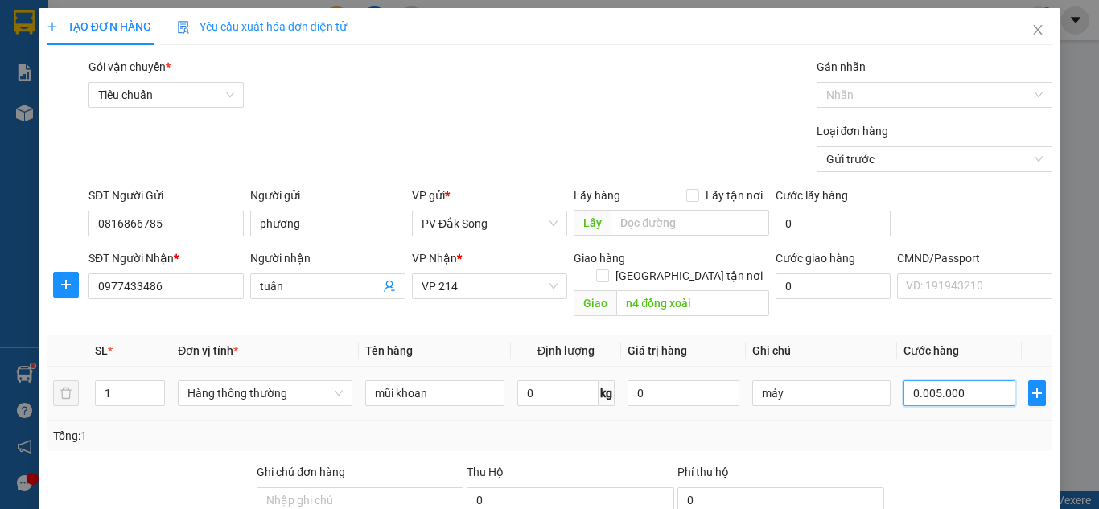
type input "50.000"
click at [990, 464] on div at bounding box center [970, 492] width 168 height 56
type input "50.000"
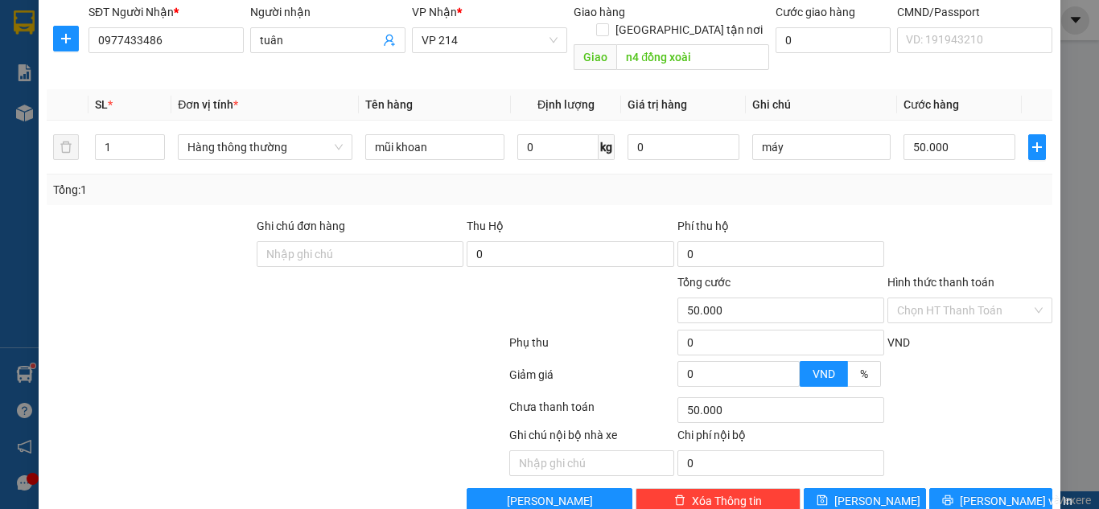
scroll to position [265, 0]
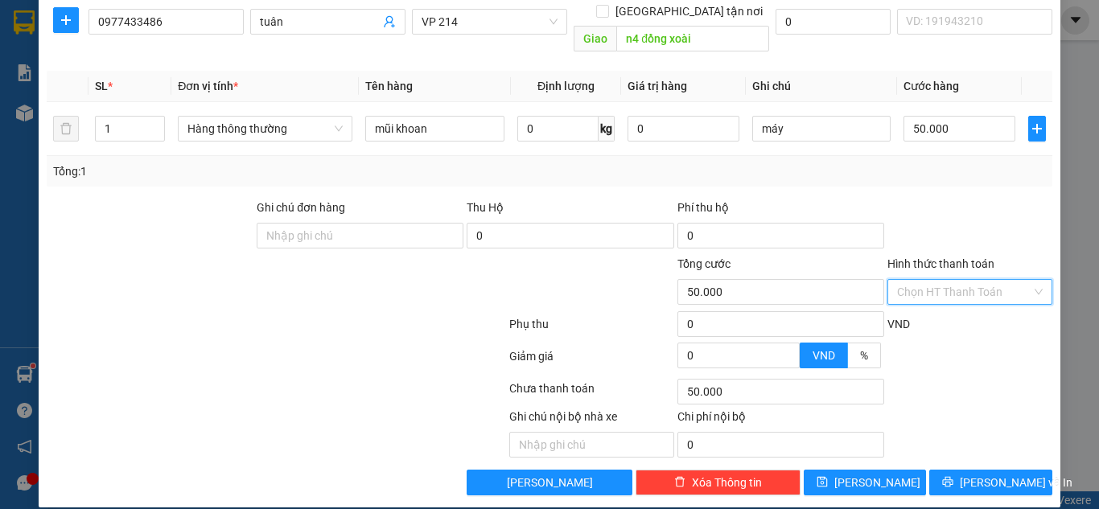
click at [986, 280] on input "Hình thức thanh toán" at bounding box center [964, 292] width 134 height 24
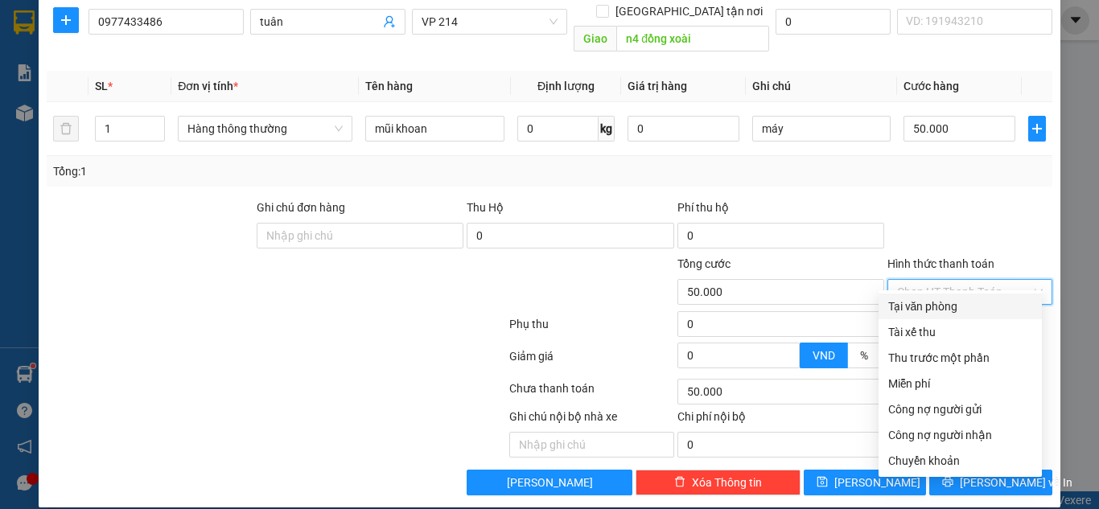
click at [987, 199] on div at bounding box center [970, 227] width 168 height 56
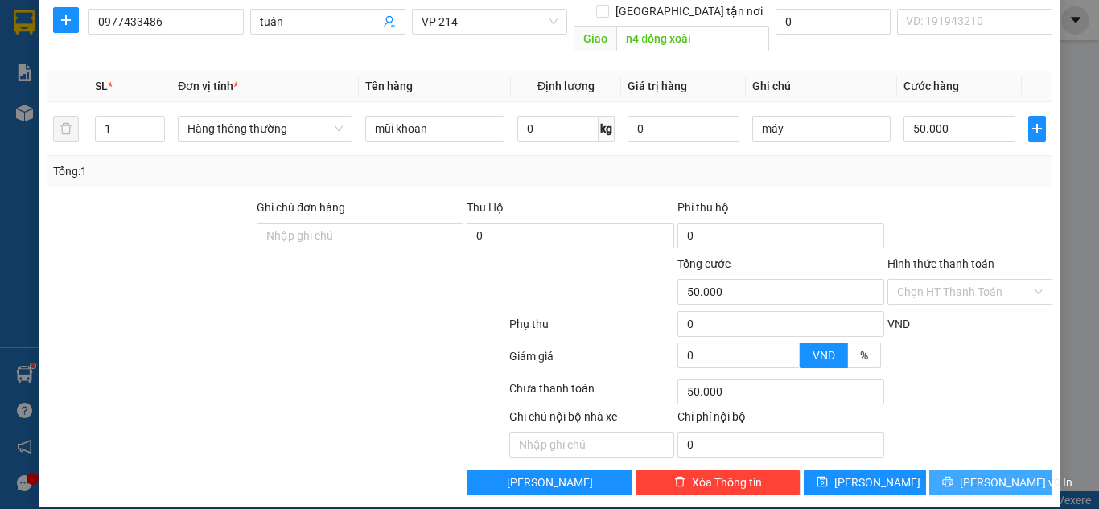
click at [980, 474] on span "[PERSON_NAME] và In" at bounding box center [1016, 483] width 113 height 18
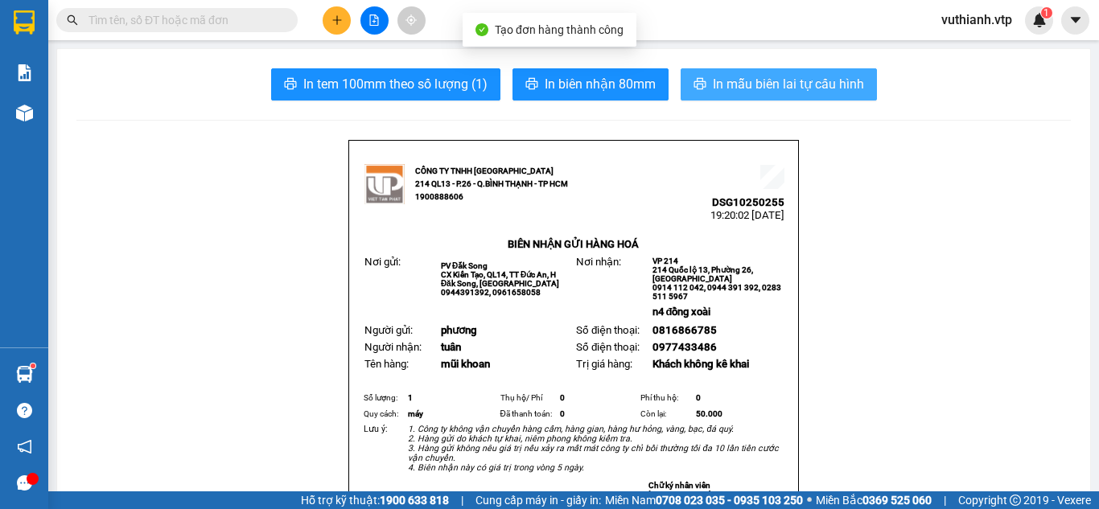
click at [816, 80] on span "In mẫu biên lai tự cấu hình" at bounding box center [788, 84] width 151 height 20
click at [838, 80] on span "In mẫu biên lai tự cấu hình" at bounding box center [788, 84] width 151 height 20
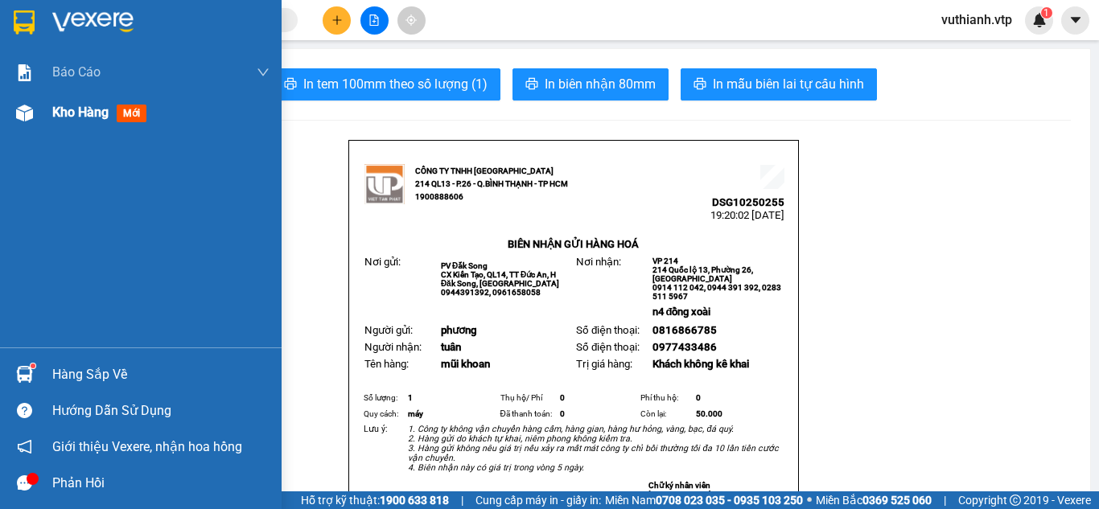
click at [19, 112] on img at bounding box center [24, 113] width 17 height 17
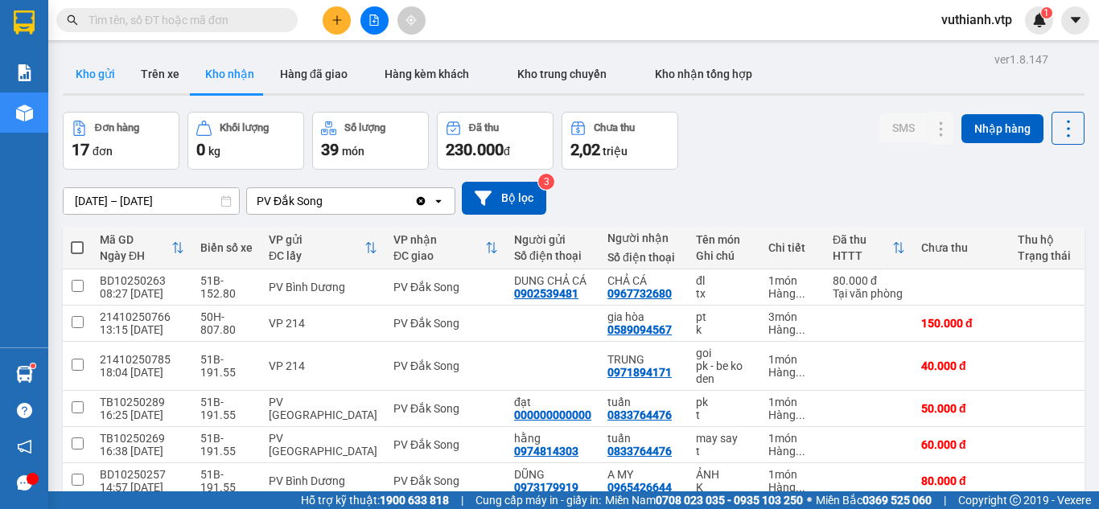
click at [105, 87] on button "Kho gửi" at bounding box center [95, 74] width 65 height 39
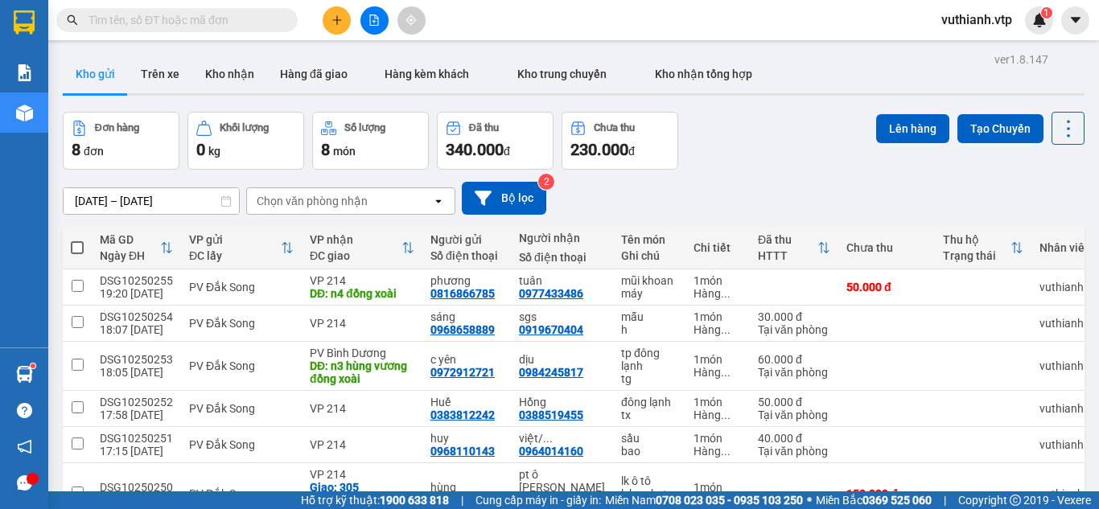
click at [336, 19] on icon "plus" at bounding box center [337, 19] width 11 height 11
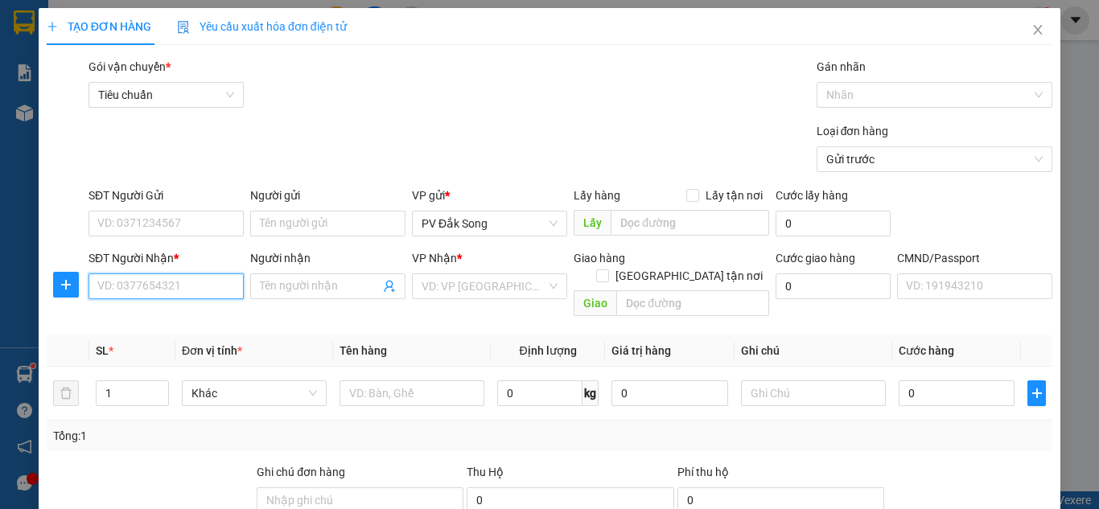
click at [175, 291] on input "SĐT Người Nhận *" at bounding box center [166, 287] width 155 height 26
type input "0000000000"
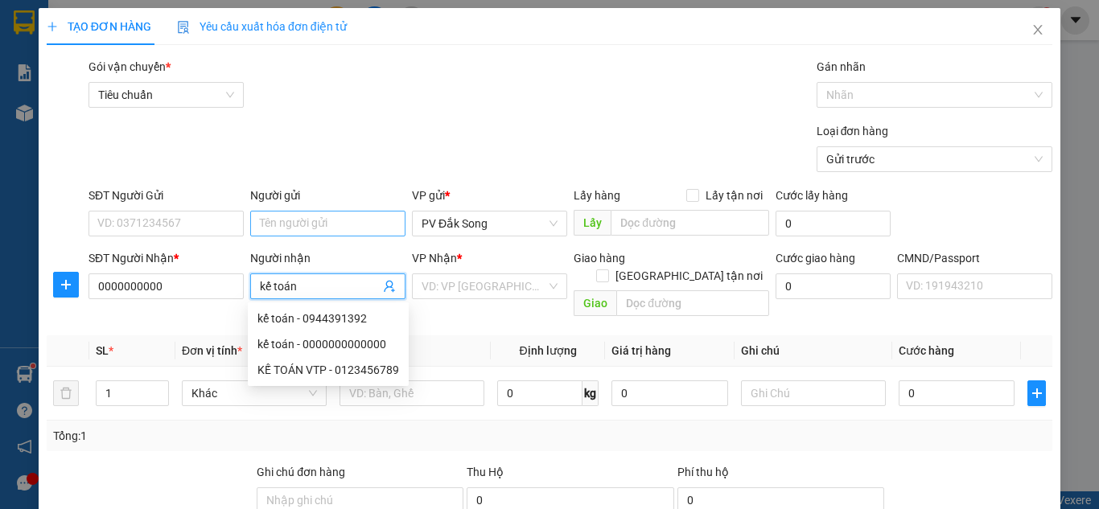
type input "kế toán"
click at [277, 226] on input "Người gửi" at bounding box center [327, 224] width 155 height 26
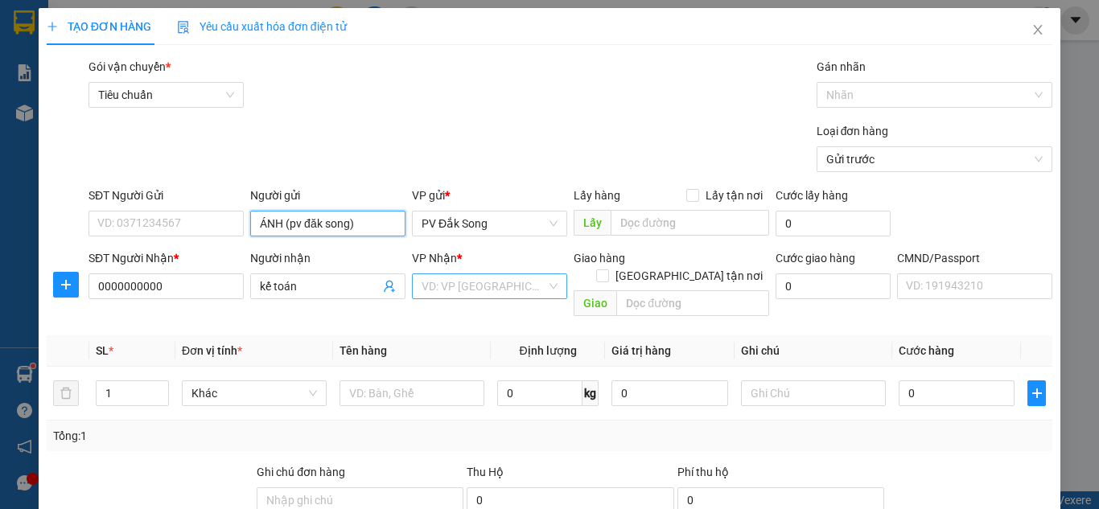
type input "ÁNH (pv đăk song)"
click at [505, 287] on input "search" at bounding box center [484, 286] width 125 height 24
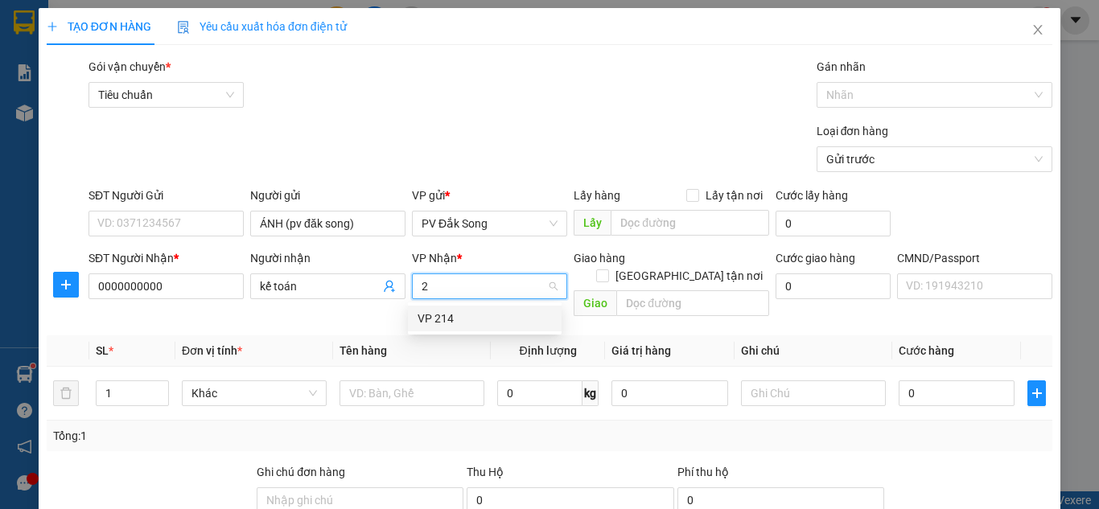
type input "21"
click at [469, 315] on div "VP 214" at bounding box center [485, 319] width 134 height 18
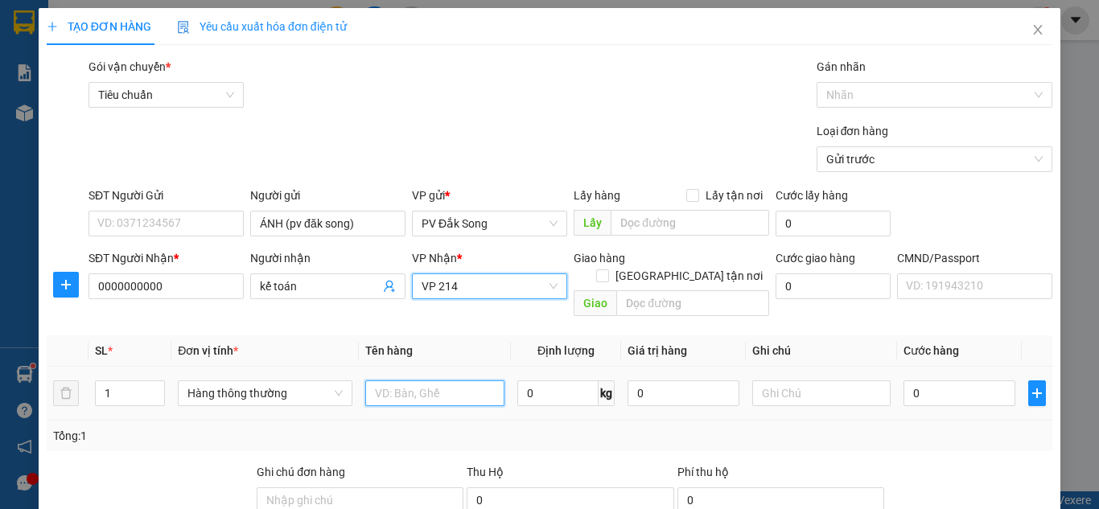
click at [410, 381] on input "text" at bounding box center [434, 394] width 139 height 26
type input "báo cáo 15/10"
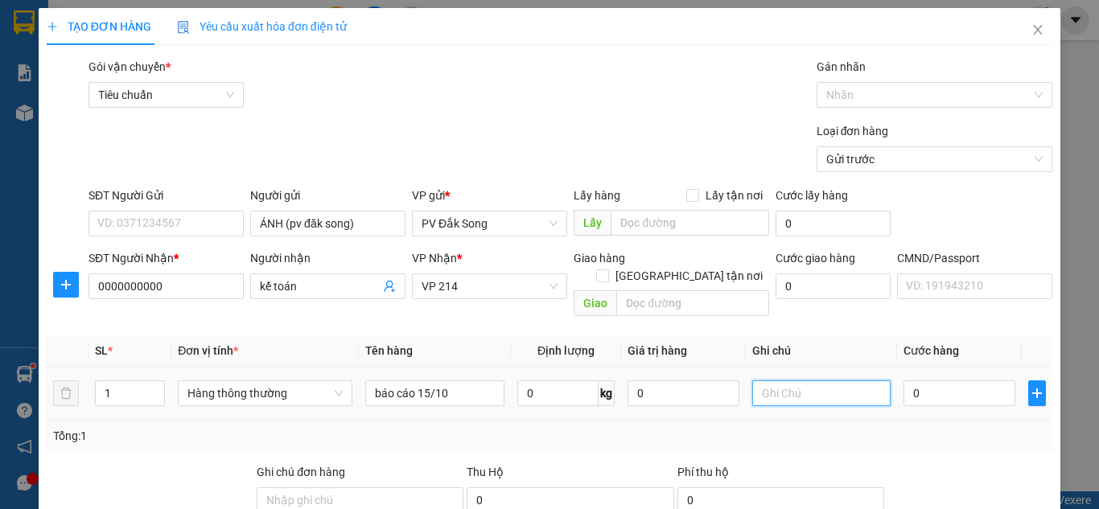
click at [839, 381] on input "text" at bounding box center [822, 394] width 139 height 26
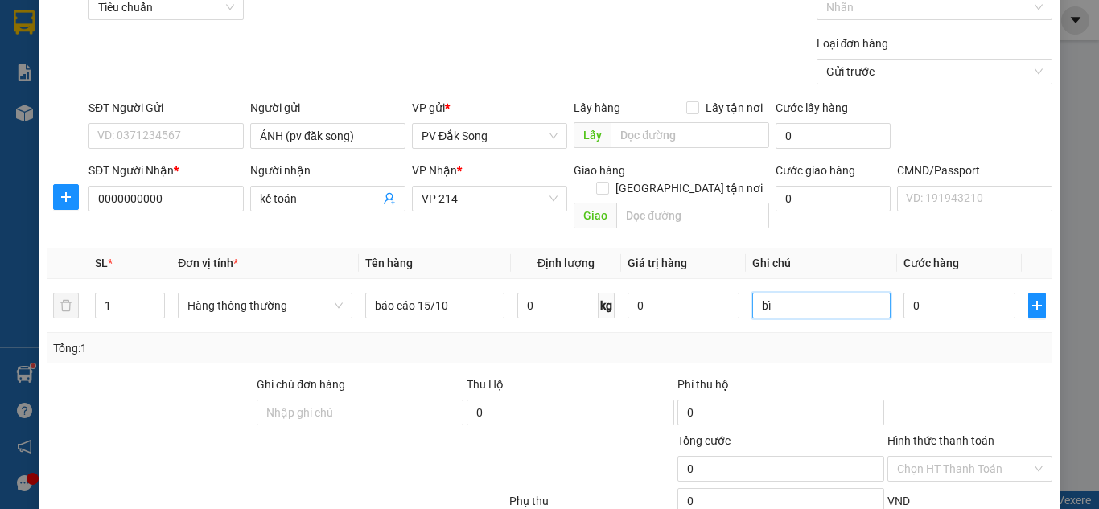
scroll to position [80, 0]
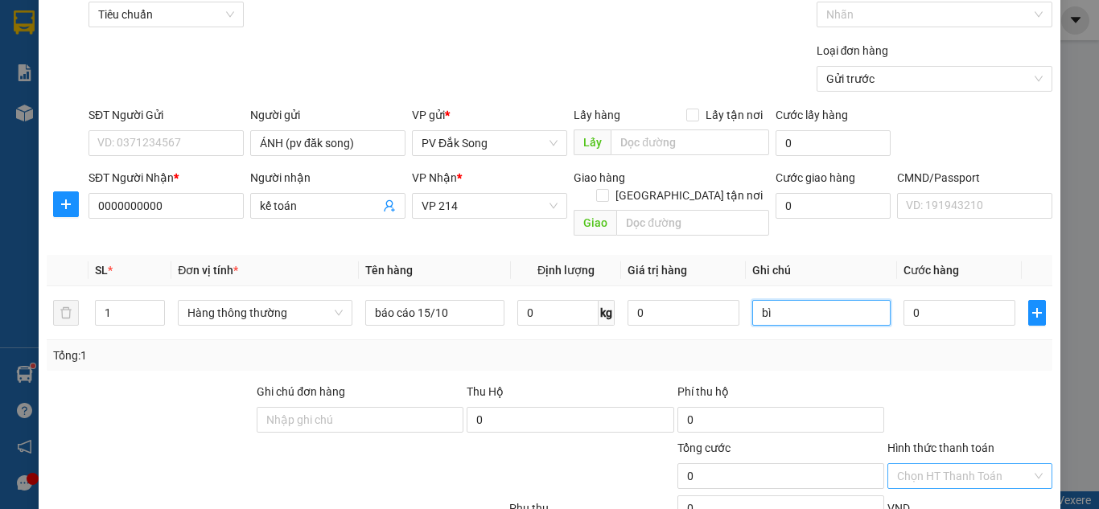
type input "bì"
click at [965, 464] on input "Hình thức thanh toán" at bounding box center [964, 476] width 134 height 24
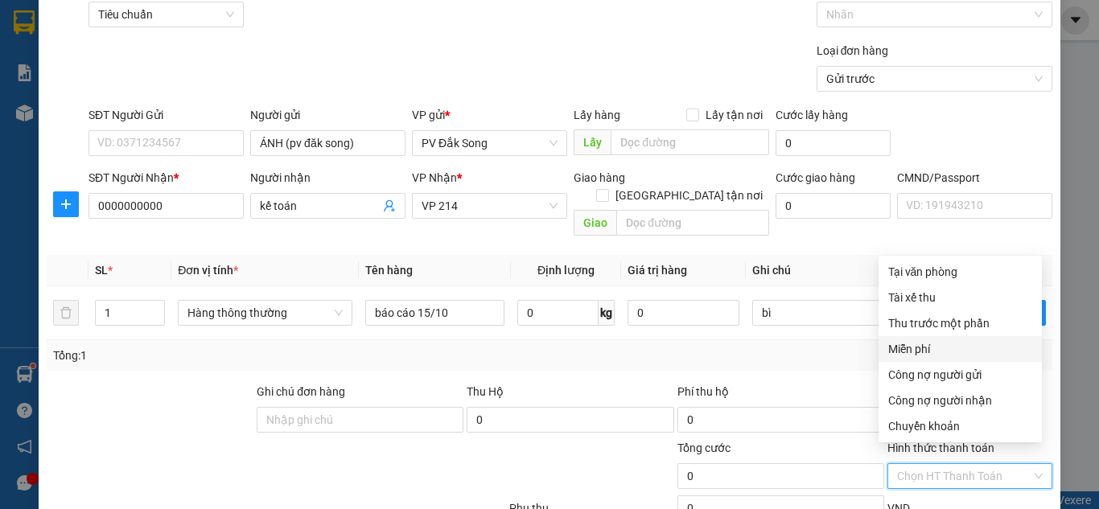
click at [921, 349] on div "Miễn phí" at bounding box center [961, 349] width 144 height 18
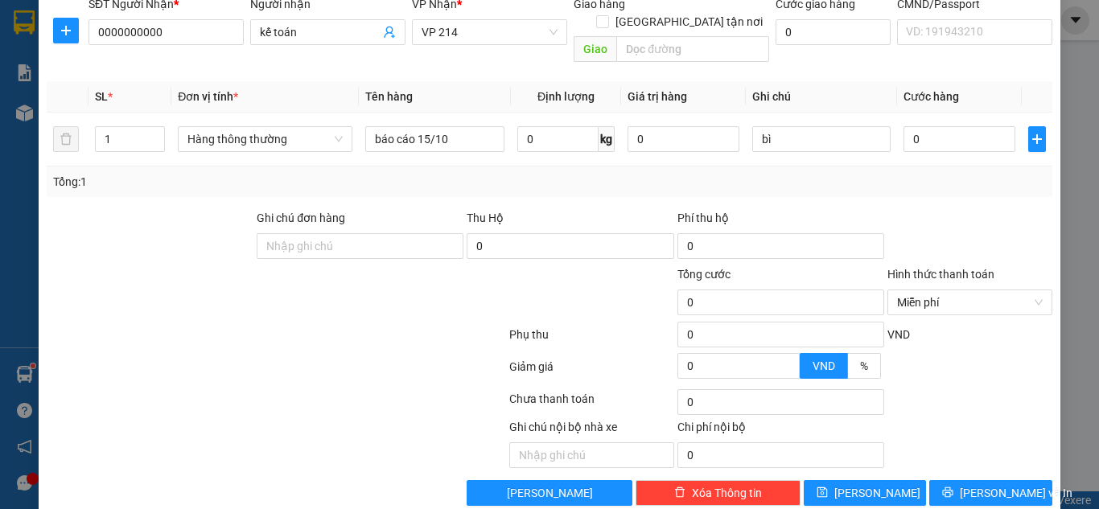
scroll to position [265, 0]
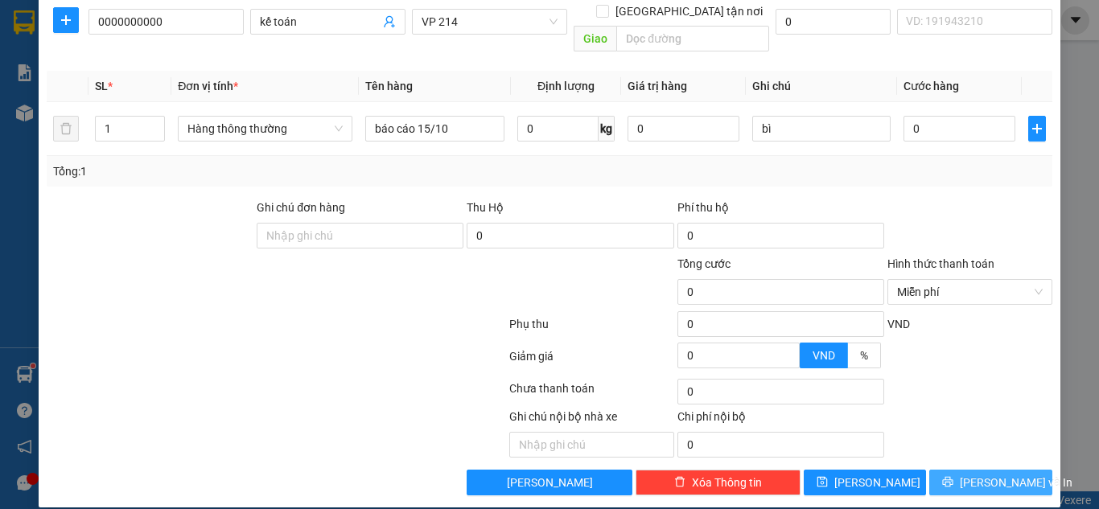
click at [995, 452] on div "Transit Pickup Surcharge Ids Transit Deliver Surcharge Ids Transit Deliver Surc…" at bounding box center [550, 144] width 1006 height 703
click at [996, 474] on span "[PERSON_NAME] và In" at bounding box center [1016, 483] width 113 height 18
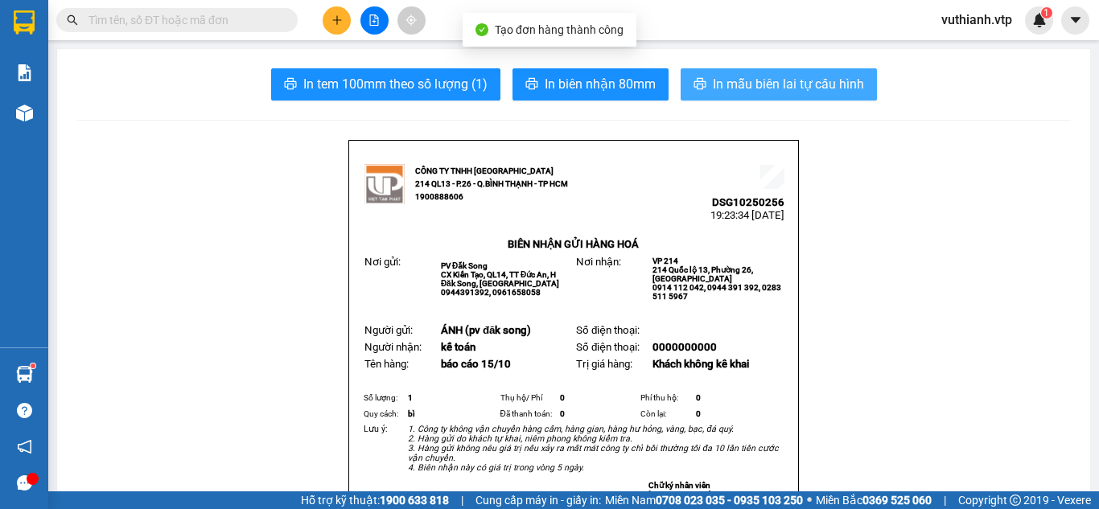
click at [825, 93] on span "In mẫu biên lai tự cấu hình" at bounding box center [788, 84] width 151 height 20
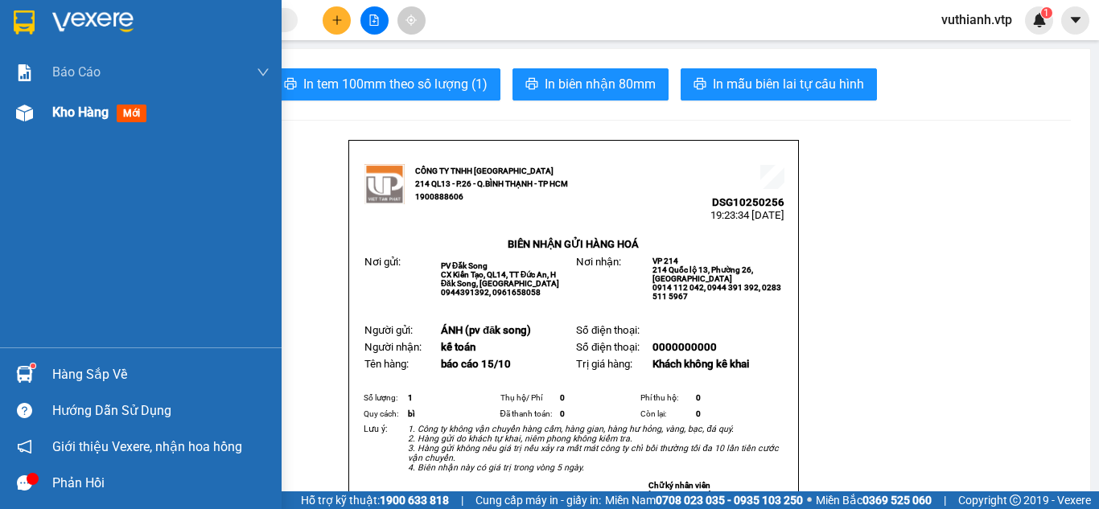
click at [35, 117] on div at bounding box center [24, 113] width 28 height 28
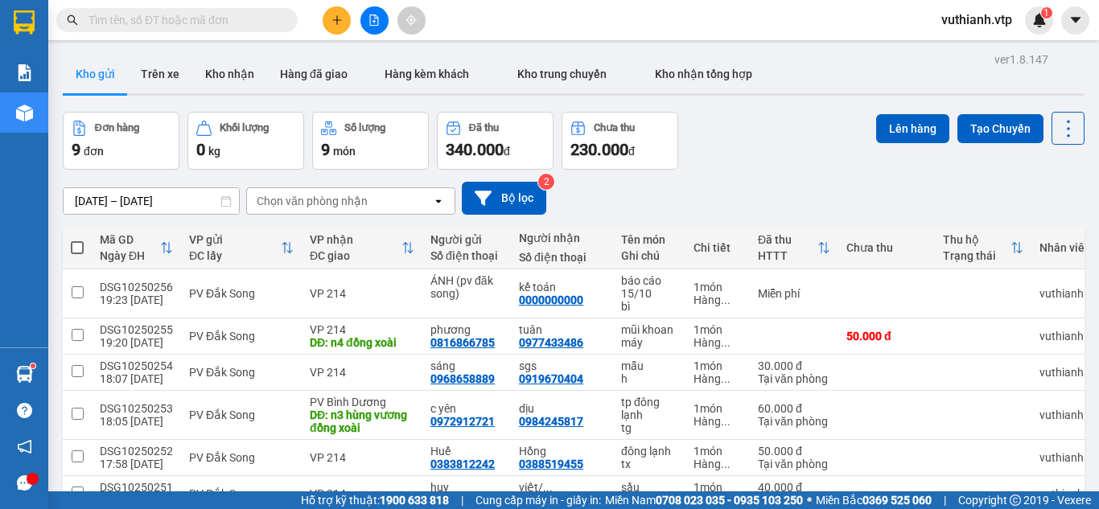
click at [77, 246] on span at bounding box center [77, 247] width 13 height 13
click at [77, 240] on input "checkbox" at bounding box center [77, 240] width 0 height 0
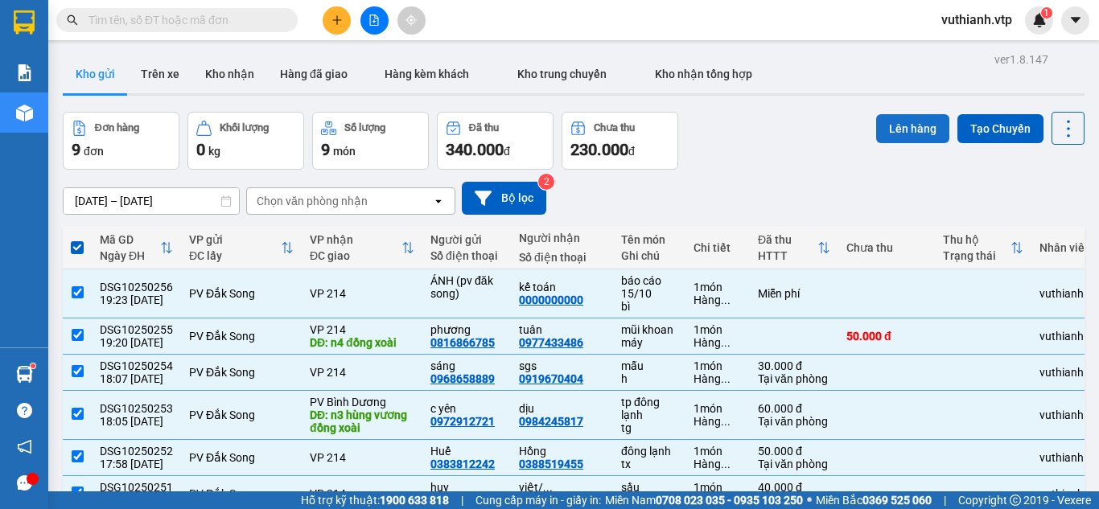
click at [897, 124] on button "Lên hàng" at bounding box center [912, 128] width 73 height 29
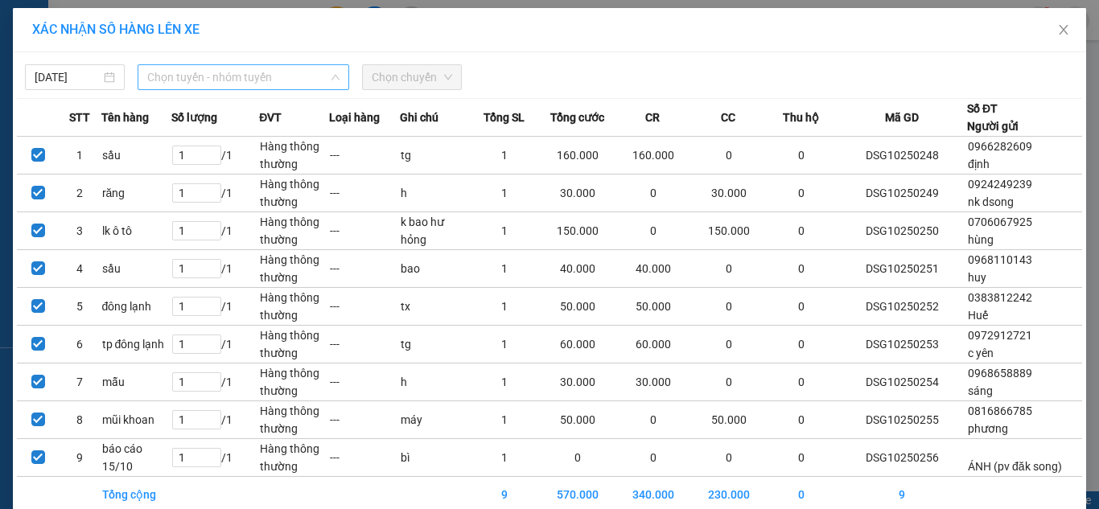
click at [272, 74] on span "Chọn tuyến - nhóm tuyến" at bounding box center [243, 77] width 192 height 24
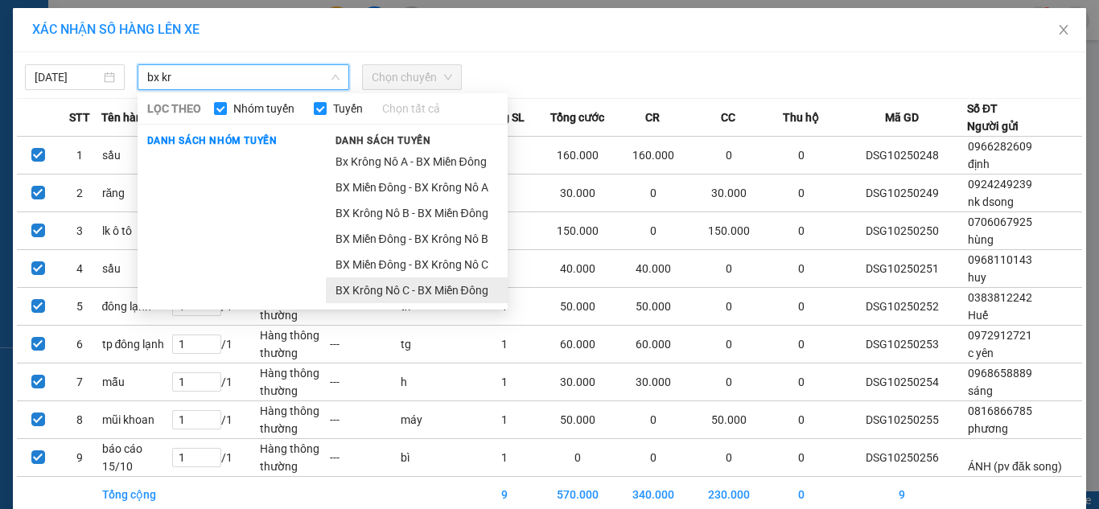
type input "bx kr"
click at [364, 287] on li "BX Krông Nô C - BX Miền Đông" at bounding box center [417, 291] width 182 height 26
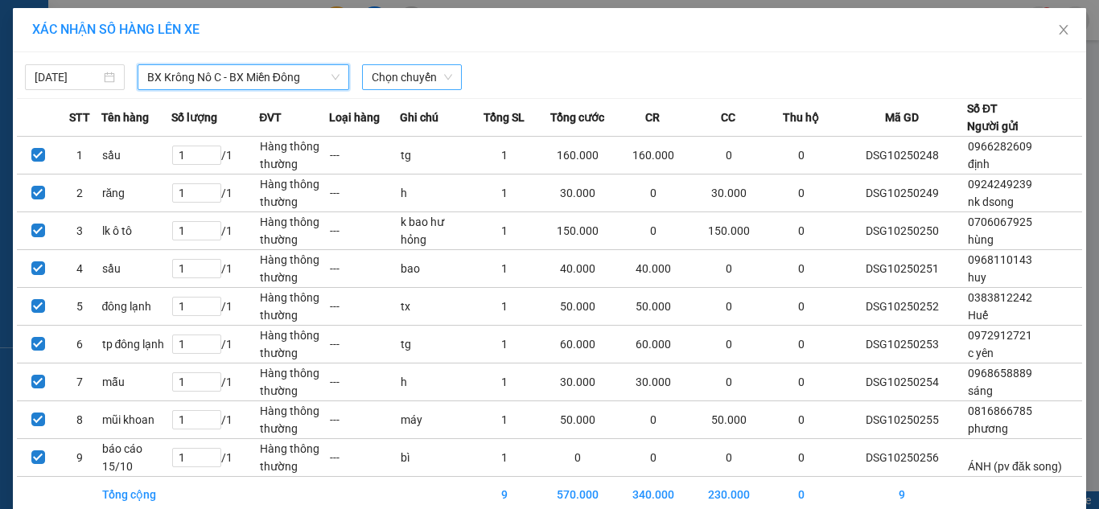
click at [376, 75] on span "Chọn chuyến" at bounding box center [412, 77] width 80 height 24
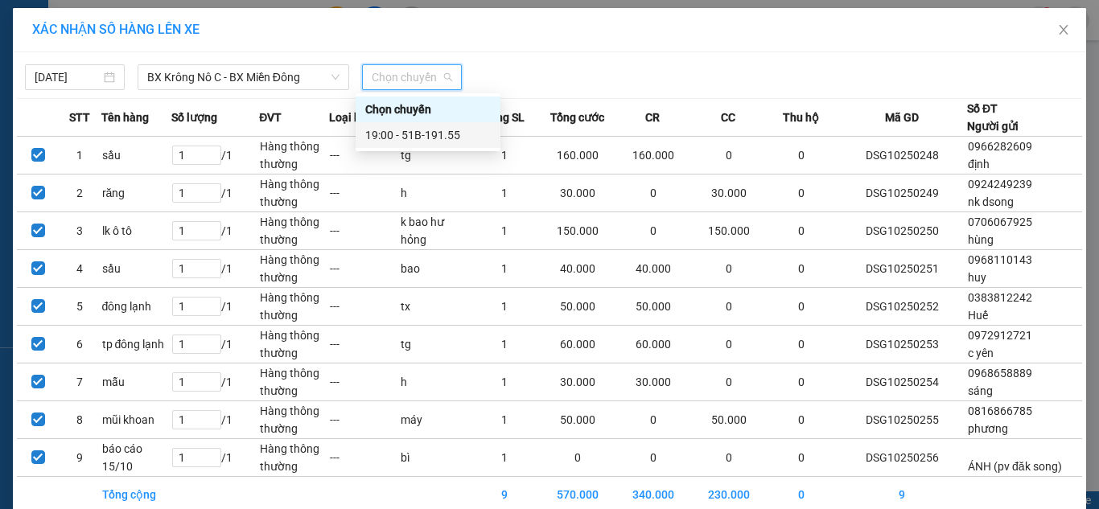
click at [427, 132] on div "19:00 - 51B-191.55" at bounding box center [428, 135] width 126 height 18
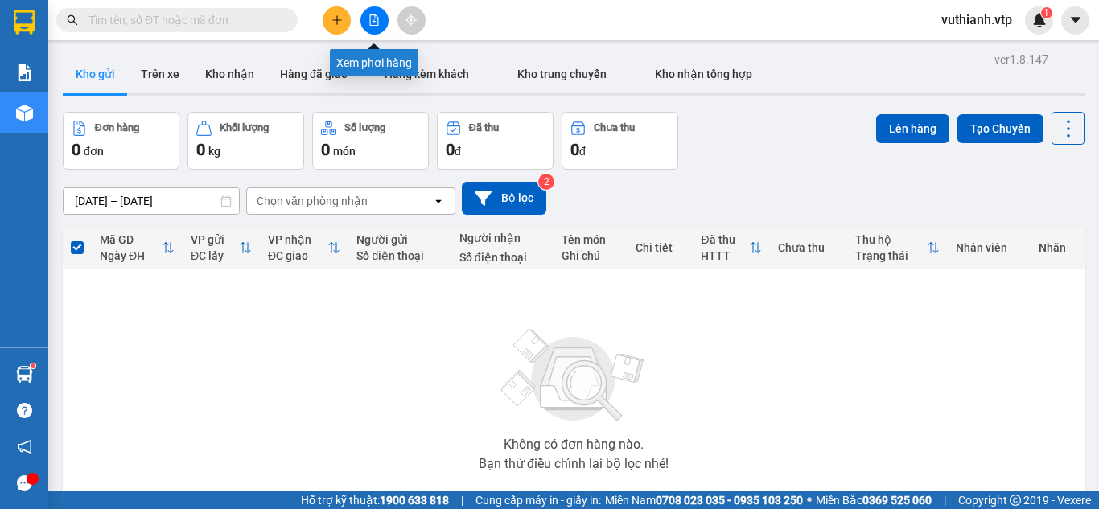
click at [382, 21] on button at bounding box center [375, 20] width 28 height 28
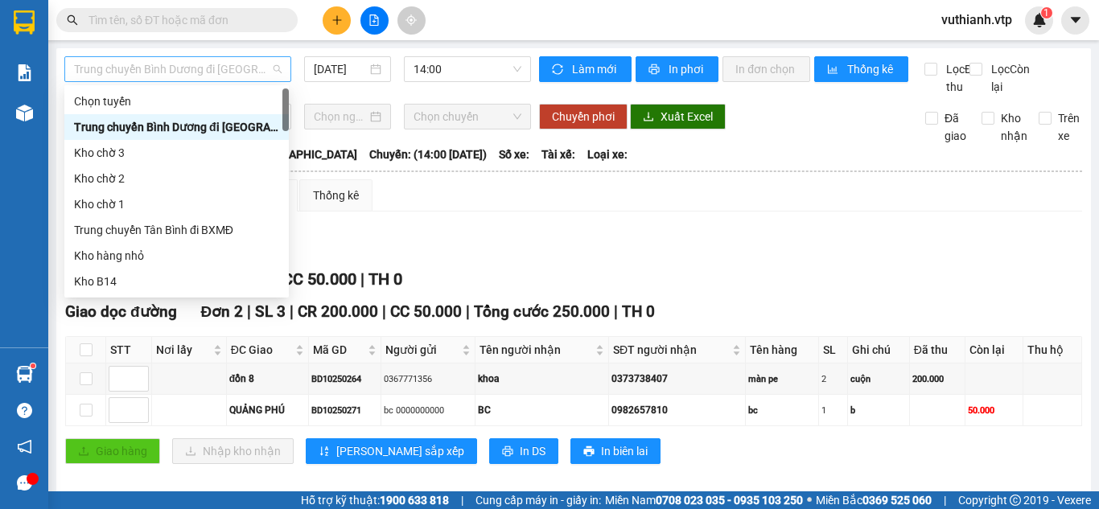
click at [233, 69] on span "Trung chuyển Bình Dương đi [GEOGRAPHIC_DATA]" at bounding box center [178, 69] width 208 height 24
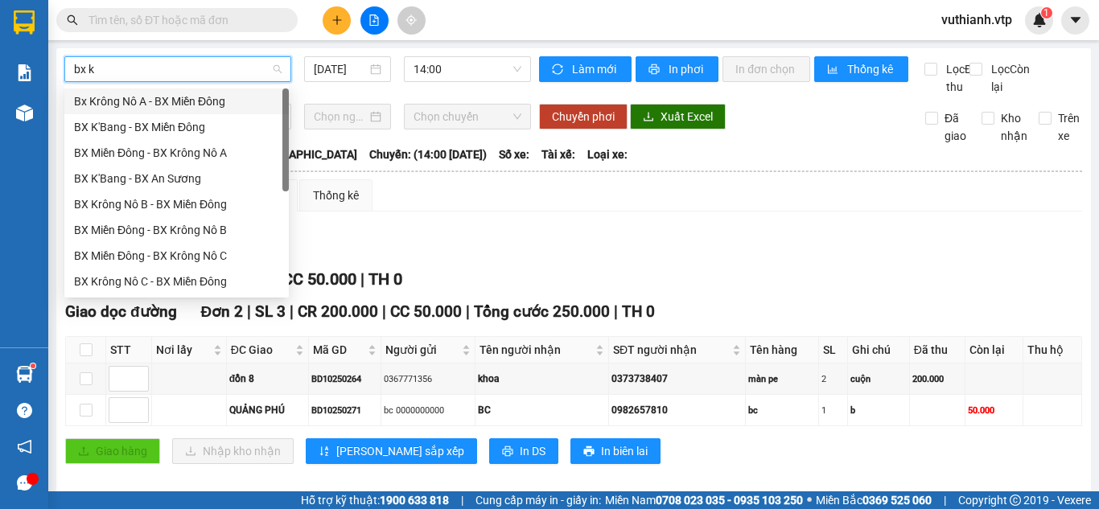
type input "bx kr"
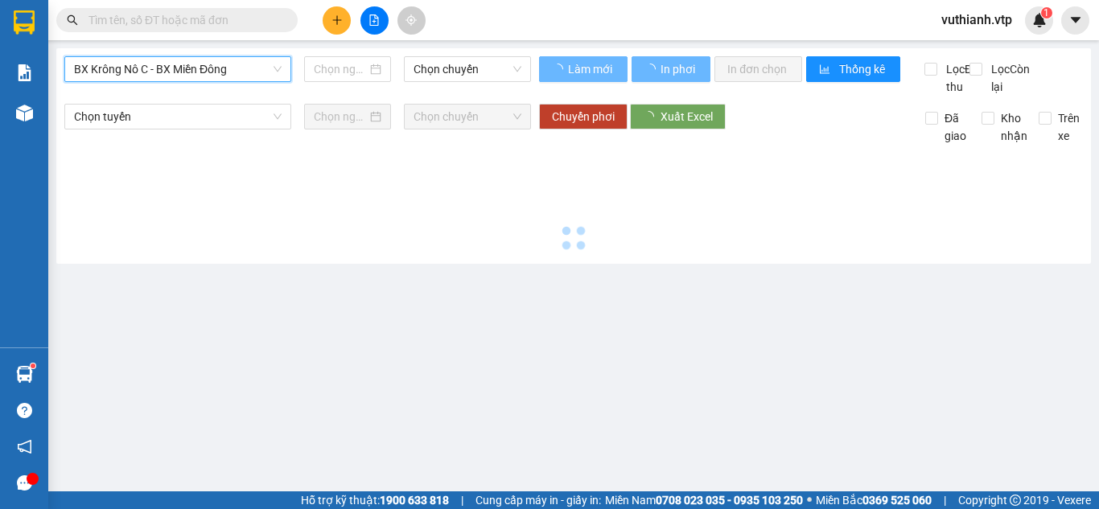
type input "[DATE]"
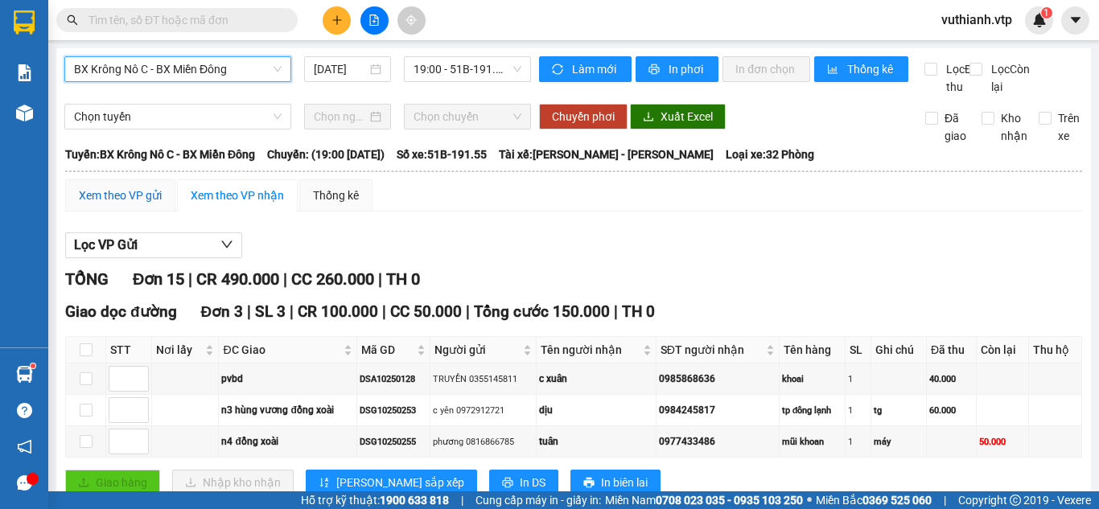
click at [113, 204] on div "Xem theo VP gửi" at bounding box center [120, 196] width 83 height 18
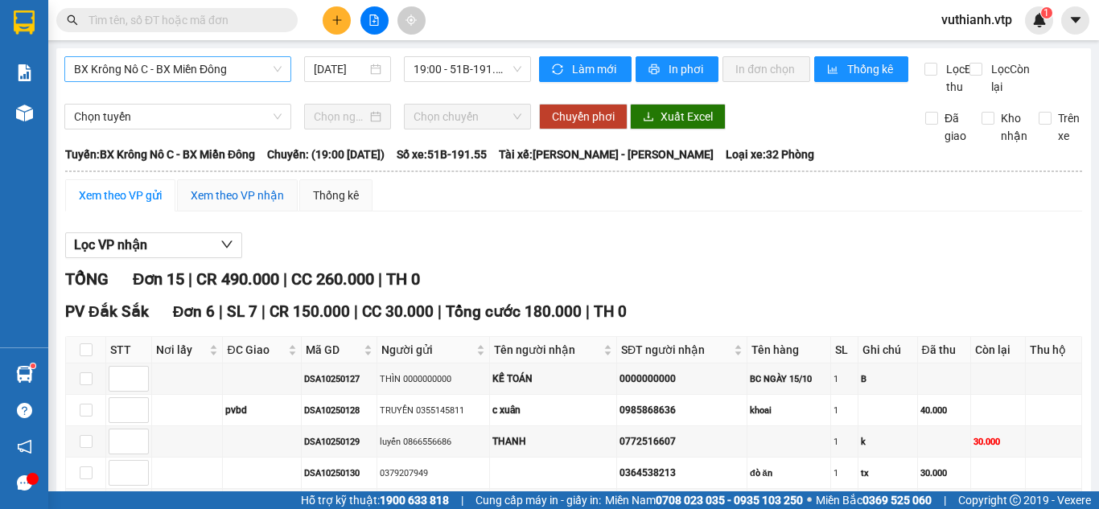
click at [249, 204] on div "Xem theo VP nhận" at bounding box center [237, 196] width 93 height 18
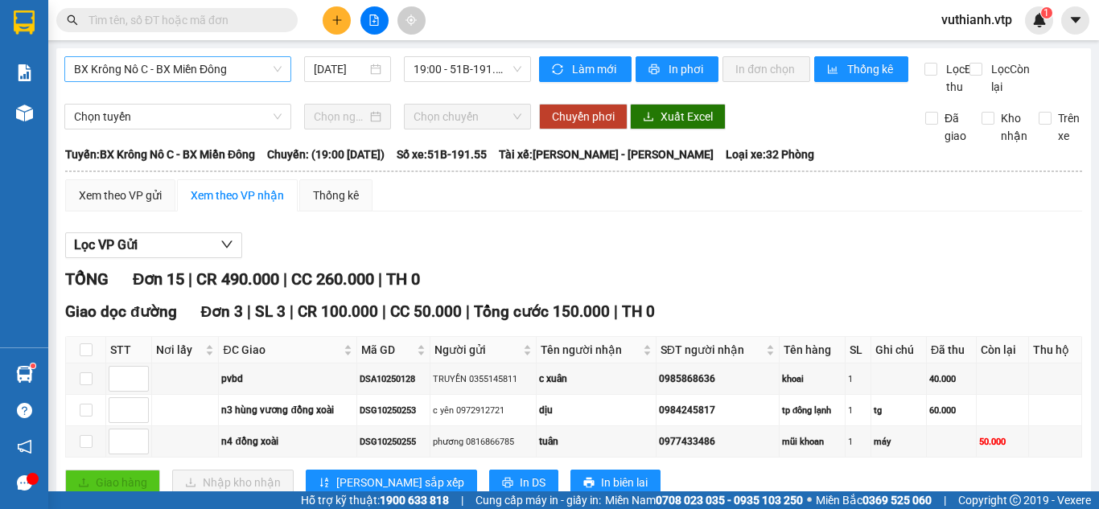
click at [669, 68] on span "In phơi" at bounding box center [687, 69] width 37 height 18
